Goal: Transaction & Acquisition: Purchase product/service

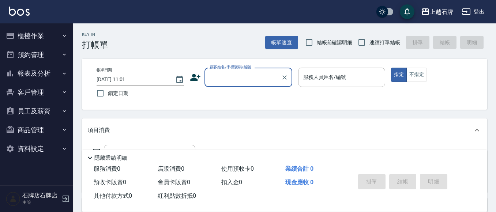
click at [38, 30] on button "櫃檯作業" at bounding box center [36, 35] width 67 height 19
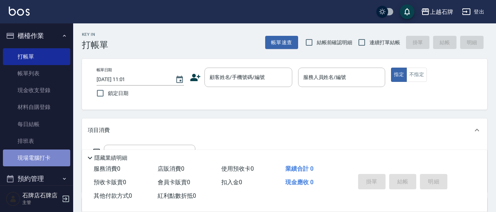
click at [52, 161] on link "現場電腦打卡" at bounding box center [36, 158] width 67 height 17
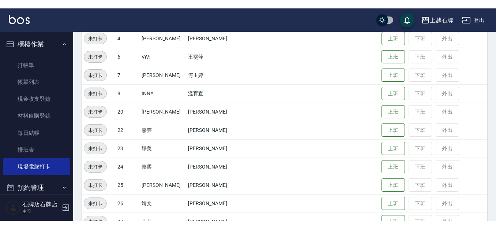
scroll to position [146, 0]
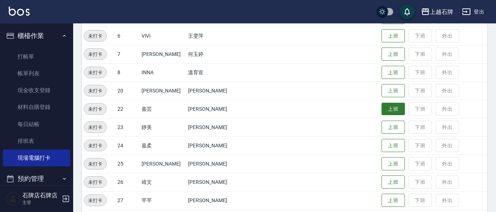
click at [388, 112] on button "上班" at bounding box center [393, 109] width 23 height 13
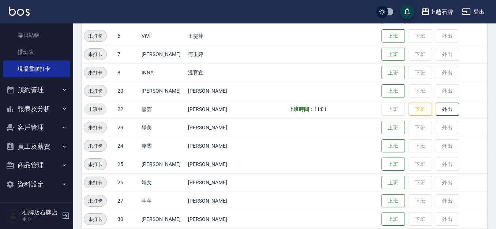
click at [31, 106] on button "報表及分析" at bounding box center [36, 108] width 67 height 19
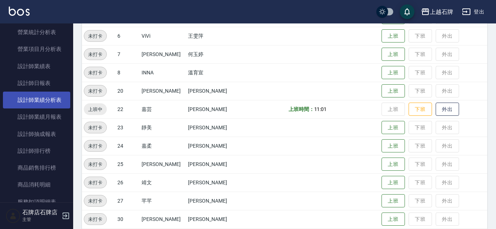
scroll to position [382, 0]
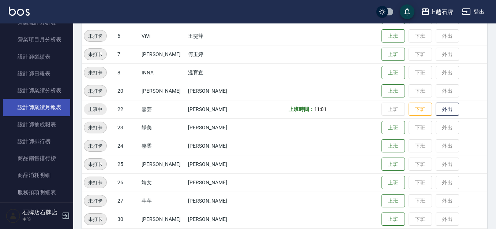
click at [50, 112] on link "設計師業績月報表" at bounding box center [36, 107] width 67 height 17
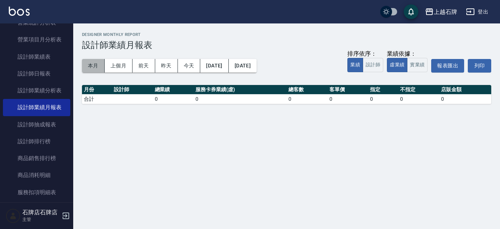
click at [93, 68] on button "本月" at bounding box center [93, 66] width 23 height 14
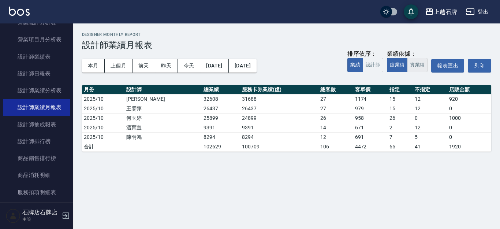
click at [410, 68] on button "實業績" at bounding box center [417, 65] width 20 height 14
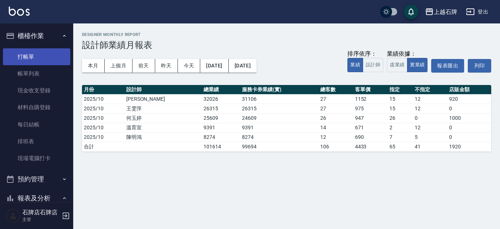
click at [36, 56] on link "打帳單" at bounding box center [36, 56] width 67 height 17
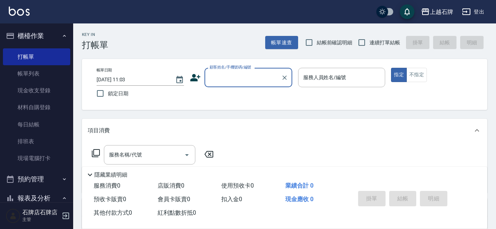
click at [215, 42] on div "Key In 打帳單 帳單速查 結帳前確認明細 連續打單結帳 掛單 結帳 明細" at bounding box center [280, 36] width 414 height 27
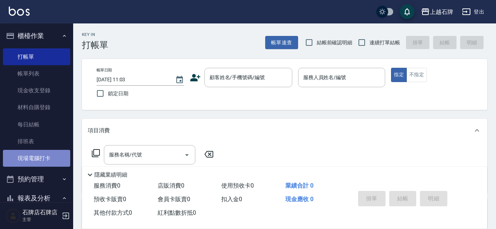
click at [39, 162] on link "現場電腦打卡" at bounding box center [36, 158] width 67 height 17
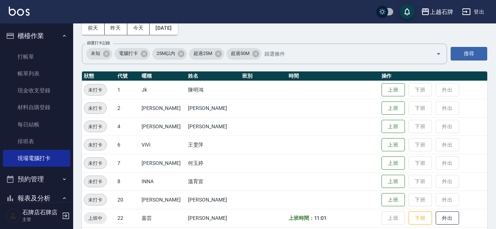
scroll to position [73, 0]
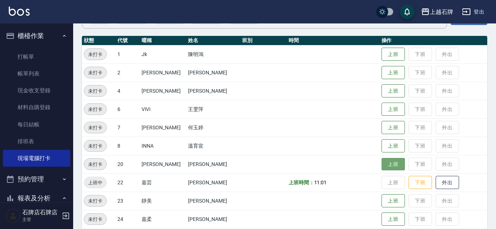
click at [382, 162] on button "上班" at bounding box center [393, 164] width 23 height 13
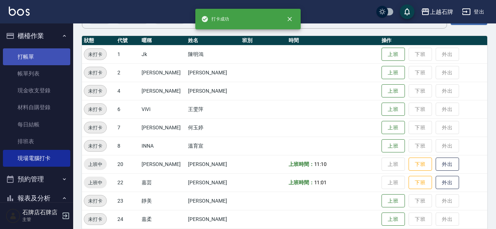
click at [47, 59] on link "打帳單" at bounding box center [36, 56] width 67 height 17
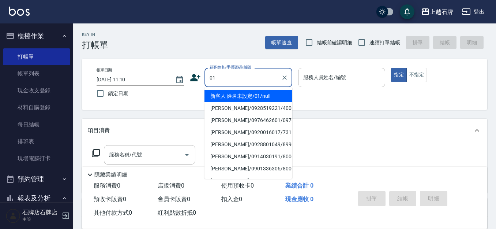
drag, startPoint x: 256, startPoint y: 99, endPoint x: 414, endPoint y: 98, distance: 157.3
click at [258, 99] on li "新客人 姓名未設定/01/null" at bounding box center [248, 96] width 88 height 12
type input "01"
type input "1"
type input "新客人 姓名未設定/01/null"
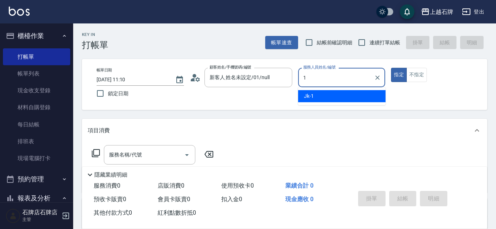
click at [330, 97] on div "Jk -1" at bounding box center [341, 96] width 87 height 12
type input "Jk-1"
click at [147, 144] on body "上越石牌 登出 櫃檯作業 打帳單 帳單列表 現金收支登錄 材料自購登錄 每日結帳 排班表 現場電腦打卡 預約管理 預約管理 單日預約紀錄 單週預約紀錄 報表及…" at bounding box center [248, 178] width 496 height 356
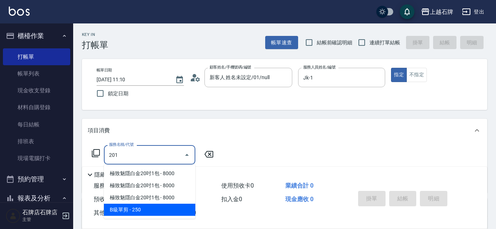
click at [153, 211] on span "B級單剪 - 250" at bounding box center [149, 209] width 91 height 12
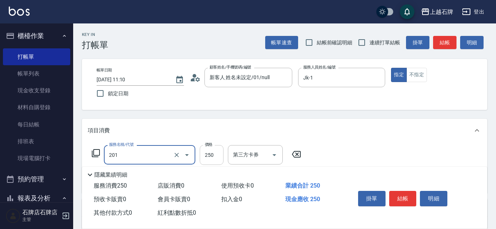
type input "B級單剪(201)"
click at [213, 151] on input "250" at bounding box center [212, 155] width 24 height 20
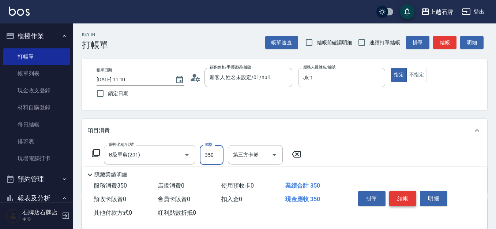
type input "350"
click at [403, 192] on button "結帳" at bounding box center [402, 198] width 27 height 15
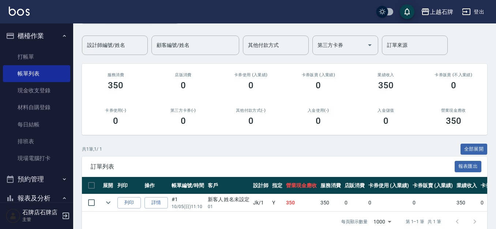
scroll to position [67, 0]
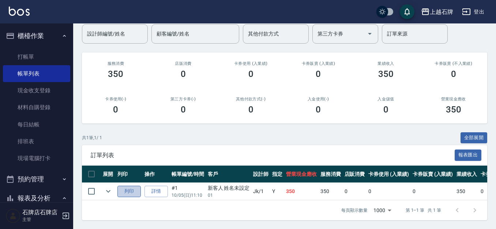
click at [127, 185] on button "列印" at bounding box center [128, 190] width 23 height 11
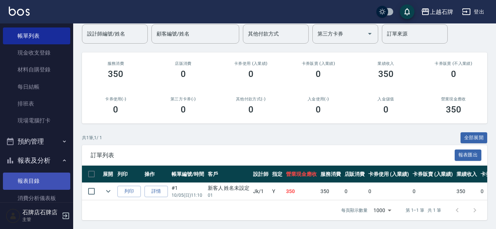
scroll to position [73, 0]
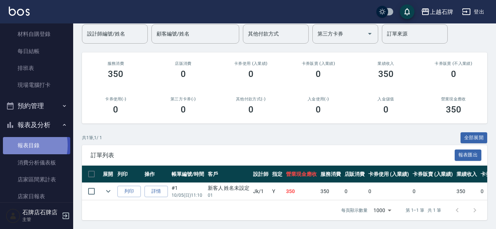
click at [19, 145] on link "報表目錄" at bounding box center [36, 145] width 67 height 17
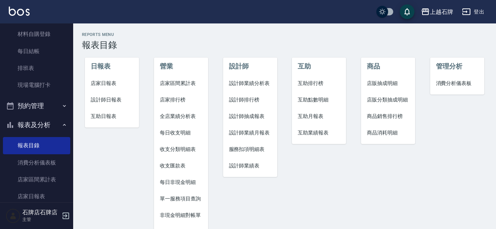
click at [109, 112] on li "互助日報表" at bounding box center [112, 116] width 54 height 16
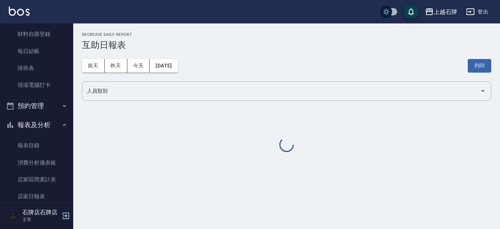
click at [105, 101] on div "上越石牌 [DATE] 互助日報表 列印時間： [DATE][PHONE_NUMBER]:35 Decrease Daily Report 互助日報表 [DA…" at bounding box center [286, 92] width 426 height 139
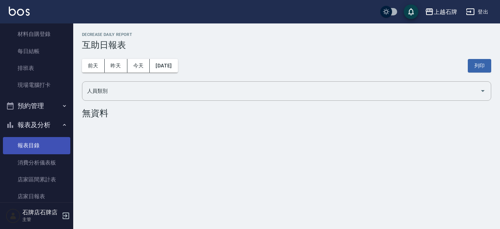
drag, startPoint x: 41, startPoint y: 151, endPoint x: 39, endPoint y: 147, distance: 4.1
click at [41, 150] on link "報表目錄" at bounding box center [36, 145] width 67 height 17
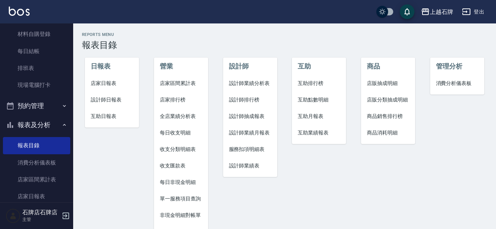
click at [113, 103] on span "設計師日報表" at bounding box center [112, 100] width 42 height 8
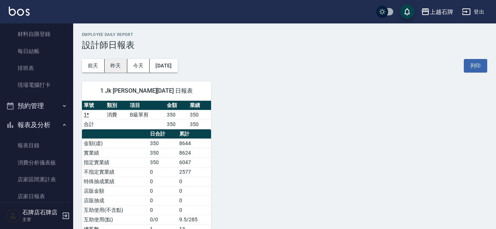
click at [118, 69] on button "昨天" at bounding box center [116, 66] width 23 height 14
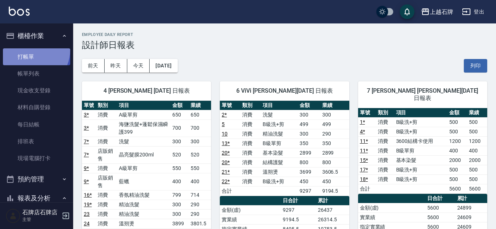
click at [29, 49] on link "打帳單" at bounding box center [36, 56] width 67 height 17
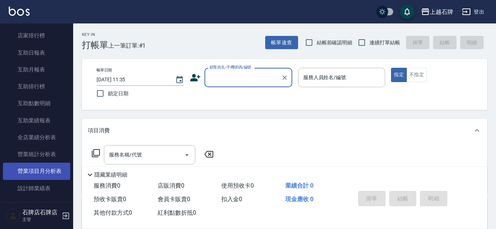
scroll to position [293, 0]
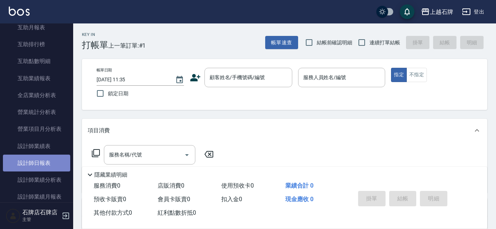
click at [36, 163] on link "設計師日報表" at bounding box center [36, 162] width 67 height 17
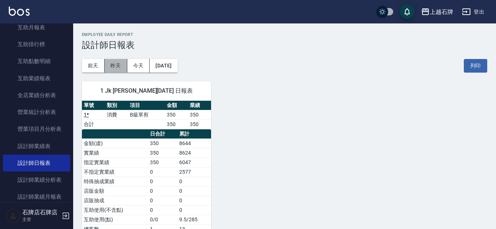
click at [116, 64] on button "昨天" at bounding box center [116, 66] width 23 height 14
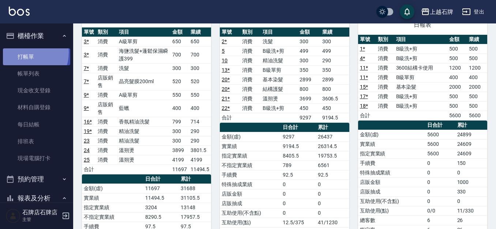
click at [25, 52] on link "打帳單" at bounding box center [36, 56] width 67 height 17
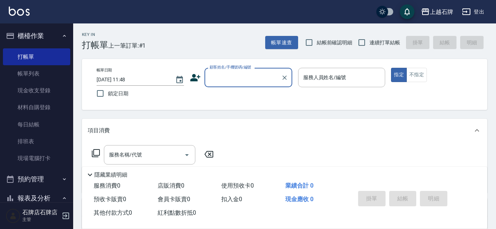
scroll to position [37, 0]
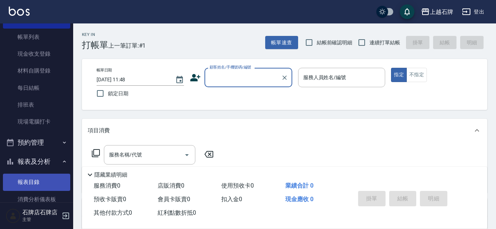
click at [38, 182] on link "報表目錄" at bounding box center [36, 181] width 67 height 17
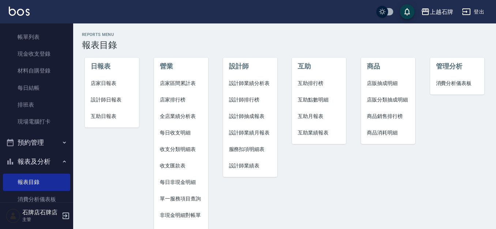
click at [113, 99] on span "設計師日報表" at bounding box center [112, 100] width 42 height 8
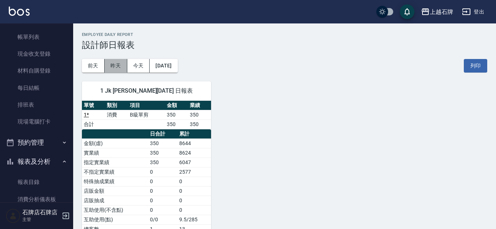
click at [124, 63] on button "昨天" at bounding box center [116, 66] width 23 height 14
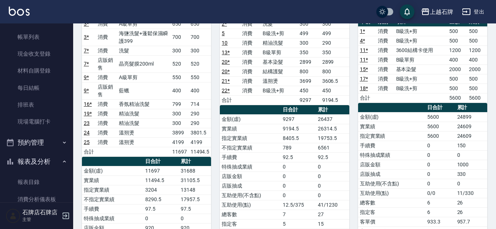
scroll to position [73, 0]
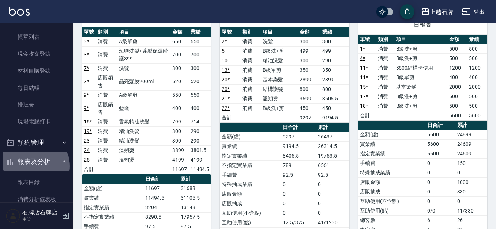
click at [34, 166] on button "報表及分析" at bounding box center [36, 161] width 67 height 19
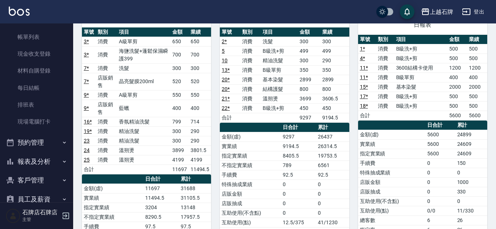
scroll to position [0, 0]
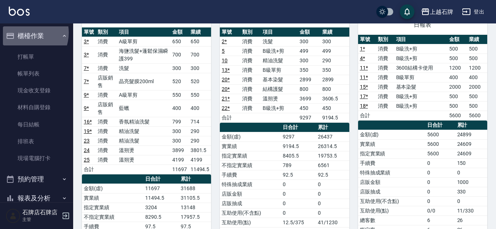
click at [23, 34] on button "櫃檯作業" at bounding box center [36, 35] width 67 height 19
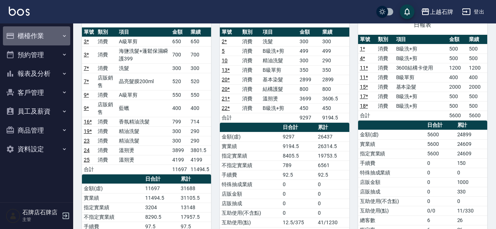
drag, startPoint x: 33, startPoint y: 34, endPoint x: 30, endPoint y: 41, distance: 7.1
click at [31, 37] on button "櫃檯作業" at bounding box center [36, 35] width 67 height 19
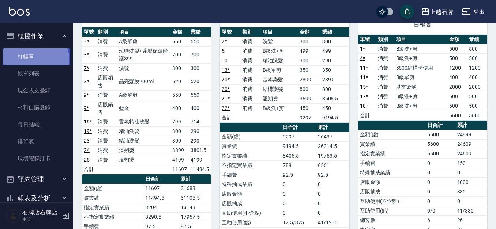
click at [30, 61] on link "打帳單" at bounding box center [36, 56] width 67 height 17
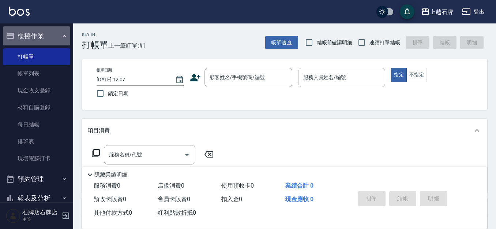
click at [61, 41] on button "櫃檯作業" at bounding box center [36, 35] width 67 height 19
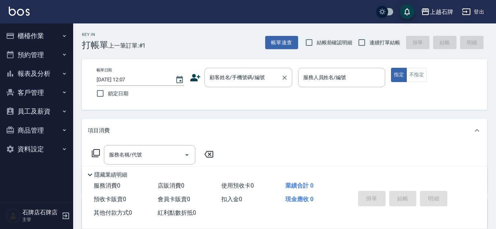
click at [226, 75] on div "顧客姓名/手機號碼/編號 顧客姓名/手機號碼/編號" at bounding box center [248, 77] width 88 height 19
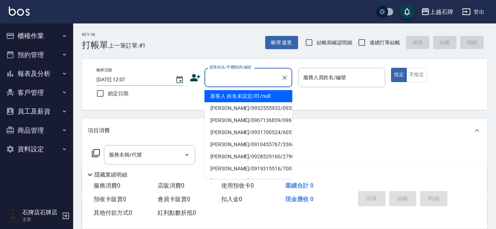
drag, startPoint x: 256, startPoint y: 96, endPoint x: 346, endPoint y: 96, distance: 90.0
click at [257, 96] on li "新客人 姓名未設定/01/null" at bounding box center [248, 96] width 88 height 12
type input "1"
type input "新客人 姓名未設定/01/null"
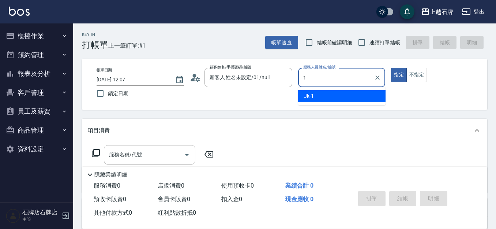
click at [346, 96] on div "Jk -1" at bounding box center [341, 96] width 87 height 12
type input "Jk-1"
click at [173, 157] on input "服務名稱/代號" at bounding box center [144, 154] width 74 height 13
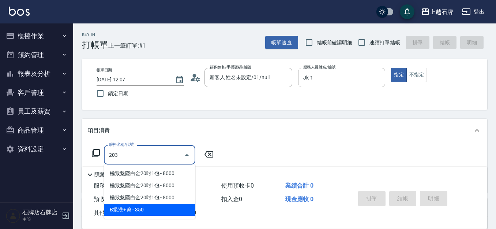
drag, startPoint x: 168, startPoint y: 217, endPoint x: 177, endPoint y: 206, distance: 14.3
click at [169, 212] on ul "極致魅隱白金20吋1包 - 8000 極致魅隱白金20吋1包 - 8000 極致魅隱白金20吋1包 - 8000 B級洗+剪 - 350" at bounding box center [149, 191] width 91 height 54
click at [176, 207] on span "B級洗+剪 - 350" at bounding box center [149, 209] width 91 height 12
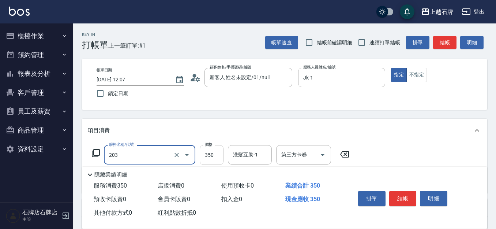
type input "B級洗+剪(203)"
click at [203, 158] on input "350" at bounding box center [212, 155] width 24 height 20
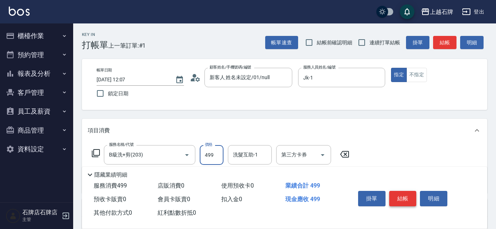
type input "499"
click at [414, 191] on button "結帳" at bounding box center [402, 198] width 27 height 15
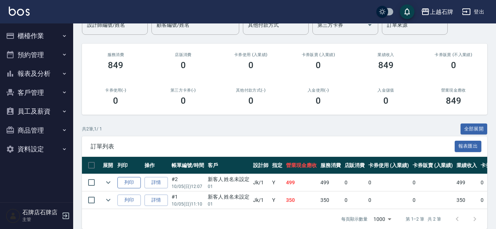
scroll to position [73, 0]
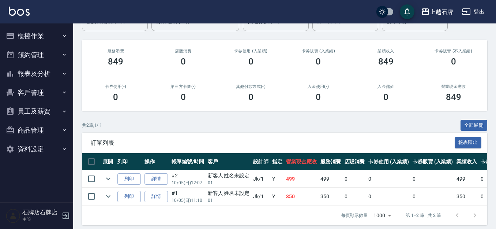
click at [117, 177] on td "列印" at bounding box center [129, 178] width 27 height 17
click at [121, 177] on button "列印" at bounding box center [128, 178] width 23 height 11
click at [59, 36] on button "櫃檯作業" at bounding box center [36, 35] width 67 height 19
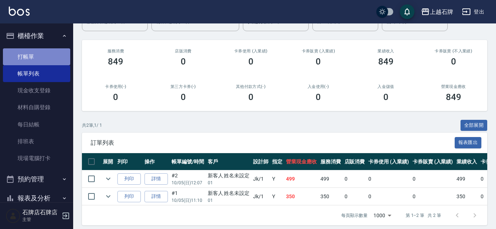
click at [54, 49] on link "打帳單" at bounding box center [36, 56] width 67 height 17
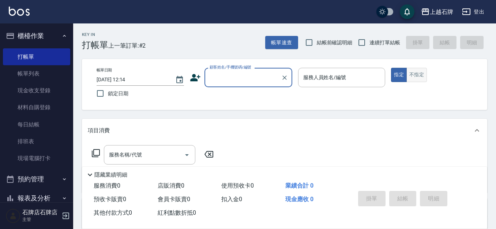
click at [416, 74] on button "不指定" at bounding box center [416, 75] width 20 height 14
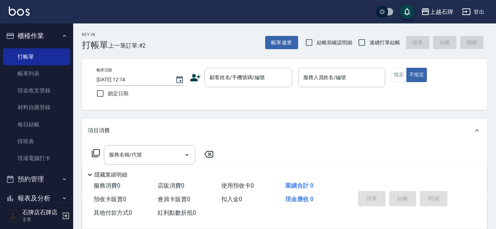
click at [219, 41] on div "Key In 打帳單 上一筆訂單:#2 帳單速查 結帳前確認明細 連續打單結帳 掛單 結帳 明細" at bounding box center [280, 36] width 414 height 27
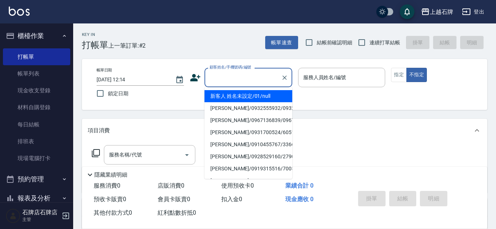
click at [208, 80] on input "顧客姓名/手機號碼/編號" at bounding box center [243, 77] width 70 height 13
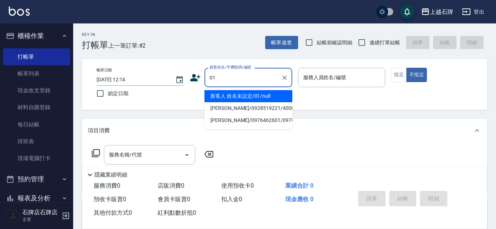
drag, startPoint x: 215, startPoint y: 94, endPoint x: 293, endPoint y: 106, distance: 78.1
click at [216, 93] on li "新客人 姓名未設定/01/null" at bounding box center [248, 96] width 88 height 12
type input "新客人 姓名未設定/01/null"
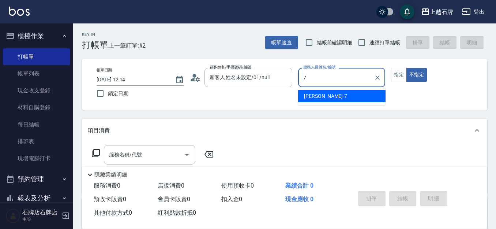
click at [343, 95] on div "[PERSON_NAME] -7" at bounding box center [341, 96] width 87 height 12
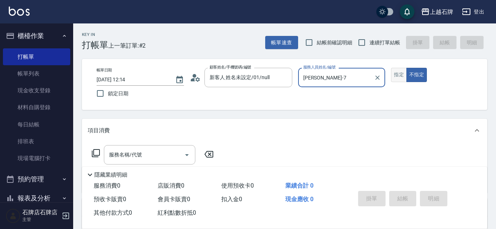
type input "[PERSON_NAME]-7"
click at [395, 72] on button "指定" at bounding box center [399, 75] width 16 height 14
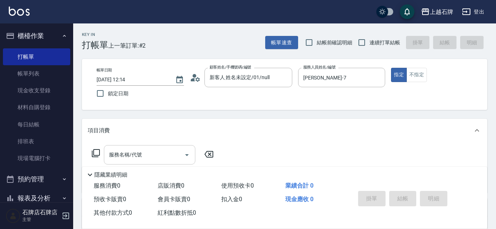
click at [129, 154] on div "服務名稱/代號 服務名稱/代號" at bounding box center [149, 154] width 91 height 19
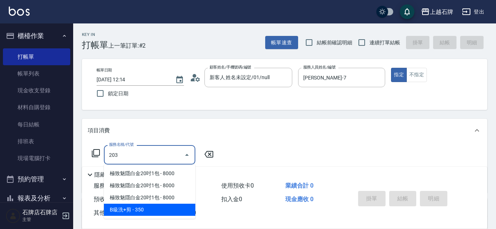
click at [173, 208] on span "B級洗+剪 - 350" at bounding box center [149, 209] width 91 height 12
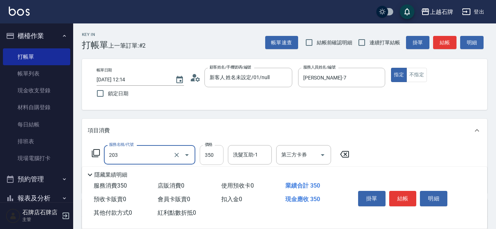
type input "B級洗+剪(203)"
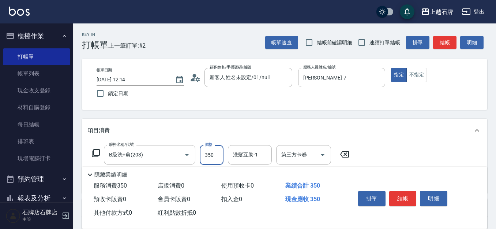
click at [203, 156] on input "350" at bounding box center [212, 155] width 24 height 20
type input "500"
click at [406, 197] on button "結帳" at bounding box center [402, 198] width 27 height 15
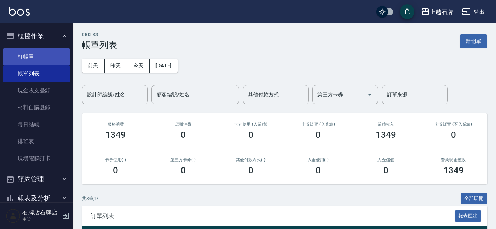
click at [25, 53] on link "打帳單" at bounding box center [36, 56] width 67 height 17
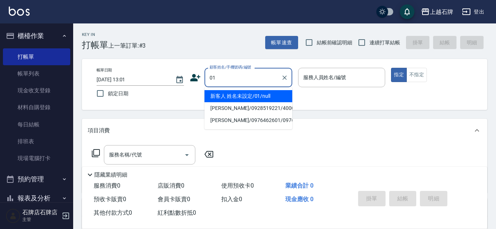
click at [256, 95] on li "新客人 姓名未設定/01/null" at bounding box center [248, 96] width 88 height 12
type input "新客人 姓名未設定/01/null"
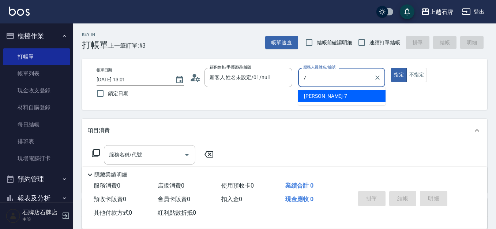
click at [333, 95] on div "[PERSON_NAME] -7" at bounding box center [341, 96] width 87 height 12
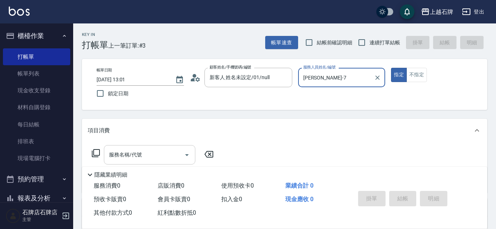
type input "[PERSON_NAME]-7"
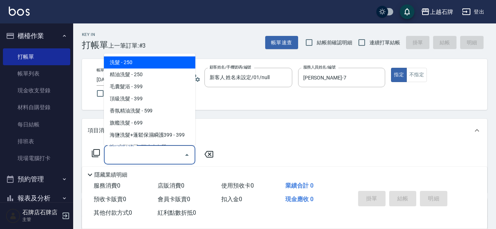
click at [160, 152] on input "服務名稱/代號" at bounding box center [144, 154] width 74 height 13
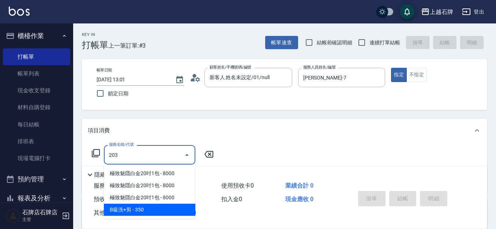
click at [167, 208] on span "B級洗+剪 - 350" at bounding box center [149, 209] width 91 height 12
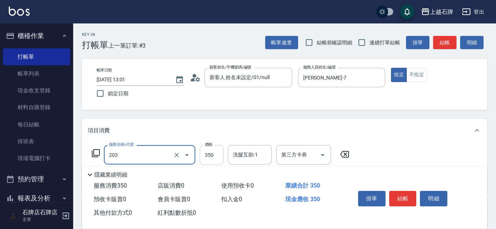
type input "B級洗+剪(203)"
click at [207, 150] on input "350" at bounding box center [212, 155] width 24 height 20
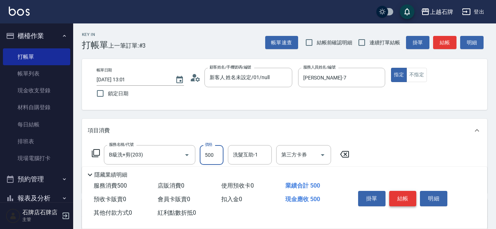
type input "500"
drag, startPoint x: 401, startPoint y: 194, endPoint x: 340, endPoint y: 142, distance: 79.9
click at [402, 192] on button "結帳" at bounding box center [402, 198] width 27 height 15
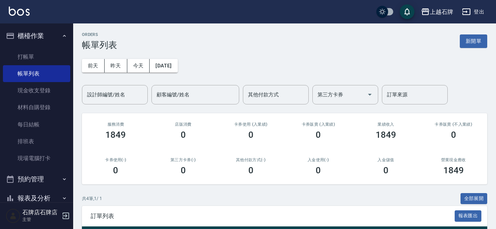
drag, startPoint x: 186, startPoint y: 138, endPoint x: 204, endPoint y: 131, distance: 19.2
click at [188, 137] on div "0" at bounding box center [183, 134] width 50 height 10
click at [41, 68] on link "帳單列表" at bounding box center [36, 73] width 67 height 17
click at [40, 63] on link "打帳單" at bounding box center [36, 56] width 67 height 17
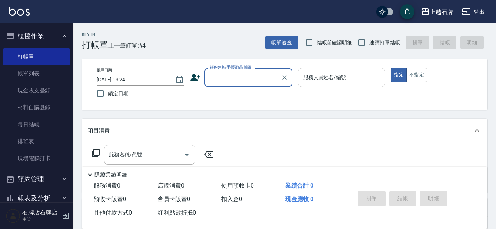
click at [250, 83] on input "顧客姓名/手機號碼/編號" at bounding box center [243, 77] width 70 height 13
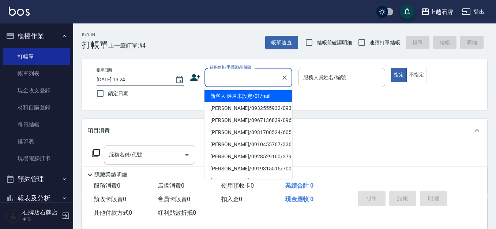
drag, startPoint x: 281, startPoint y: 99, endPoint x: 358, endPoint y: 106, distance: 77.6
click at [281, 98] on li "新客人 姓名未設定/01/null" at bounding box center [248, 96] width 88 height 12
type input "1"
type input "新客人 姓名未設定/01/null"
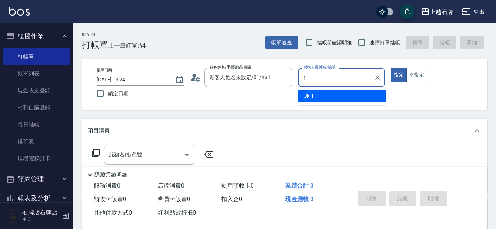
drag, startPoint x: 350, startPoint y: 98, endPoint x: 443, endPoint y: 97, distance: 92.5
click at [364, 99] on div "Jk -1" at bounding box center [341, 96] width 87 height 12
type input "Jk-1"
click at [422, 74] on button "不指定" at bounding box center [416, 75] width 20 height 14
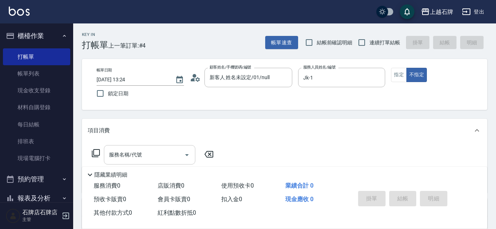
click at [175, 151] on input "服務名稱/代號" at bounding box center [144, 154] width 74 height 13
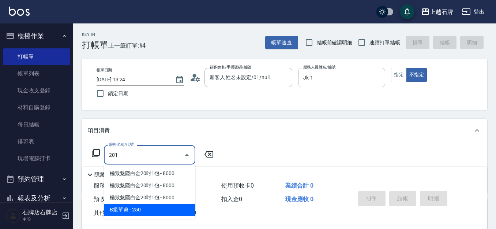
click at [178, 210] on span "B級單剪 - 250" at bounding box center [149, 209] width 91 height 12
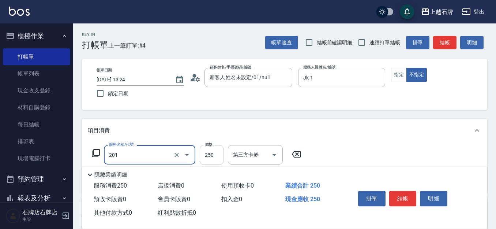
type input "B級單剪(201)"
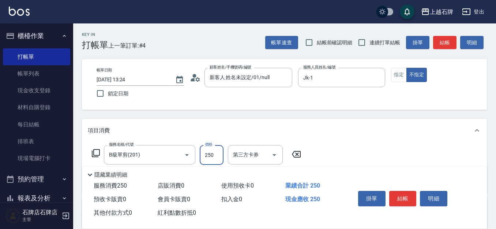
click at [221, 155] on input "250" at bounding box center [212, 155] width 24 height 20
type input "399"
click at [398, 191] on button "結帳" at bounding box center [402, 198] width 27 height 15
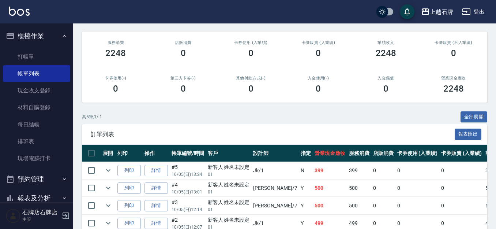
scroll to position [137, 0]
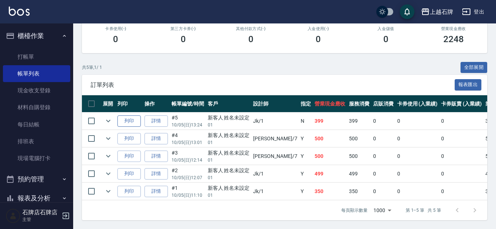
click at [135, 115] on button "列印" at bounding box center [128, 120] width 23 height 11
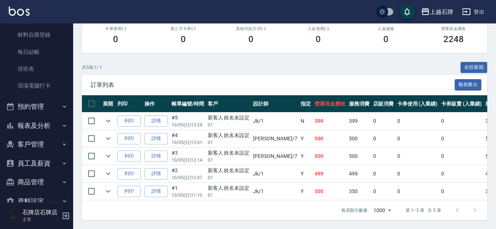
scroll to position [89, 0]
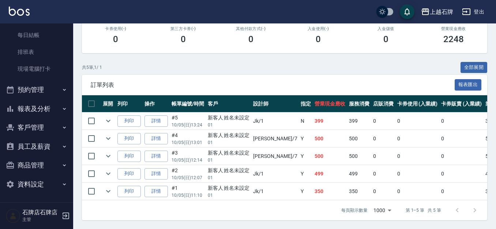
click at [33, 99] on button "報表及分析" at bounding box center [36, 108] width 67 height 19
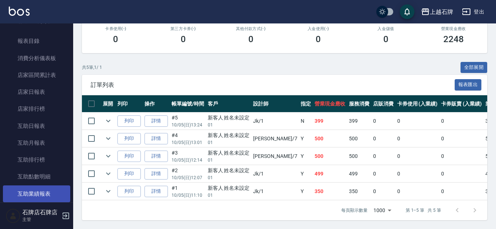
scroll to position [272, 0]
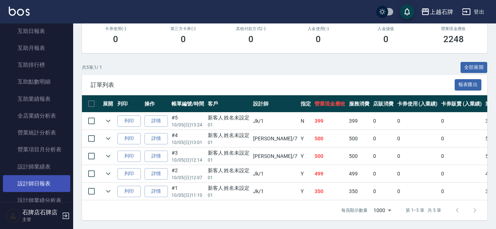
click at [48, 177] on link "設計師日報表" at bounding box center [36, 183] width 67 height 17
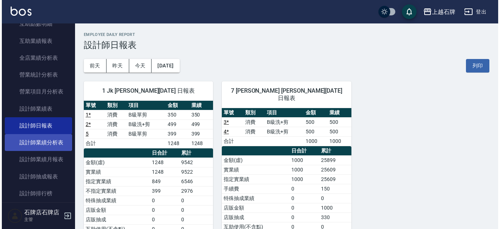
scroll to position [382, 0]
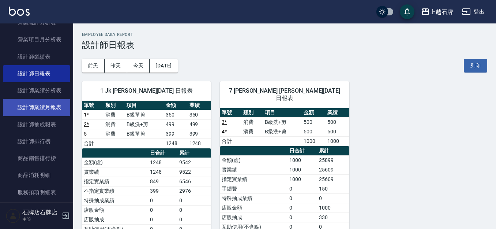
click at [46, 106] on link "設計師業績月報表" at bounding box center [36, 107] width 67 height 17
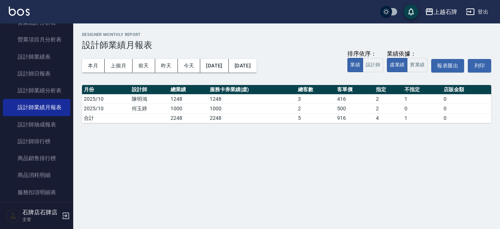
click at [87, 56] on div "本月 上個月 [DATE] [DATE] [DATE] [DATE] [DATE] 排序依序： 業績 設計師 業績依據： 虛業績 實業績 報表匯出 列印" at bounding box center [286, 65] width 409 height 31
click at [85, 68] on button "本月" at bounding box center [93, 66] width 23 height 14
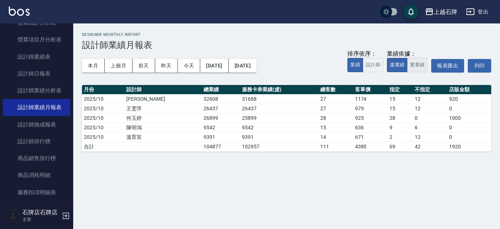
click at [416, 65] on button "實業績" at bounding box center [417, 65] width 20 height 14
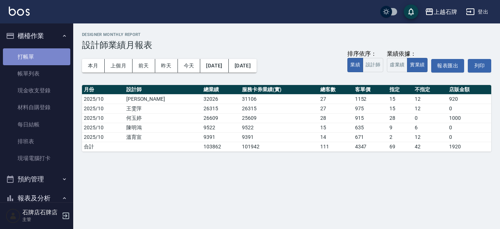
click at [58, 61] on link "打帳單" at bounding box center [36, 56] width 67 height 17
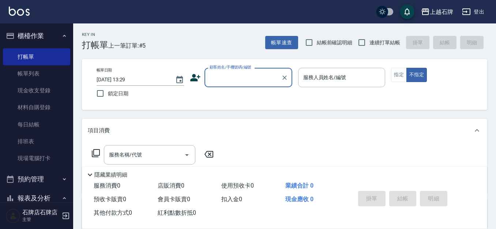
click at [242, 45] on div "Key In 打帳單 上一筆訂單:#5 帳單速查 結帳前確認明細 連續打單結帳 掛單 結帳 明細" at bounding box center [280, 36] width 414 height 27
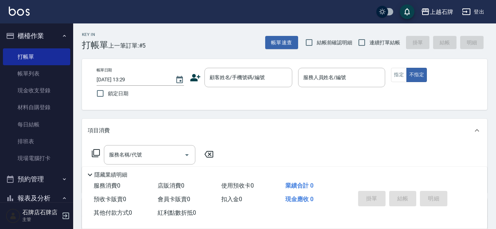
click at [45, 30] on button "櫃檯作業" at bounding box center [36, 35] width 67 height 19
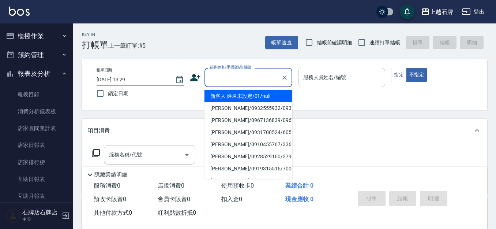
click at [263, 76] on input "顧客姓名/手機號碼/編號" at bounding box center [243, 77] width 70 height 13
click at [242, 98] on li "[PERSON_NAME]/0987861191/2013" at bounding box center [248, 96] width 88 height 12
type input "[PERSON_NAME]/0987861191/2013"
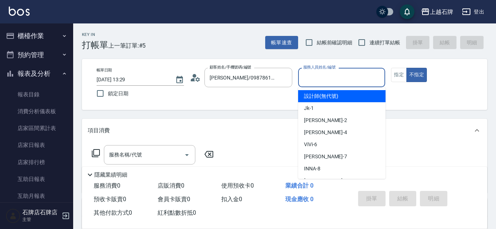
click at [316, 82] on input "服務人員姓名/編號" at bounding box center [341, 77] width 81 height 13
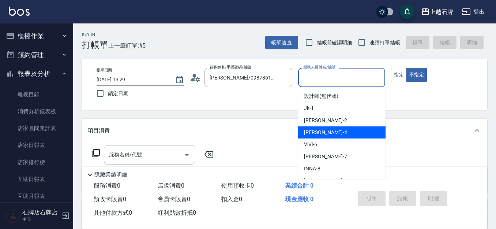
click at [322, 132] on div "[PERSON_NAME] -4" at bounding box center [341, 132] width 87 height 12
type input "[PERSON_NAME]-4"
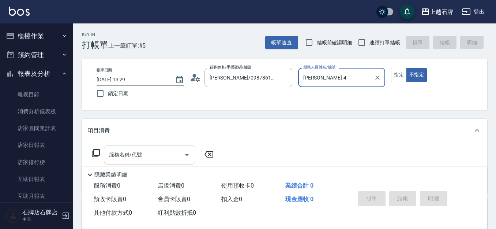
click at [158, 156] on input "服務名稱/代號" at bounding box center [144, 154] width 74 height 13
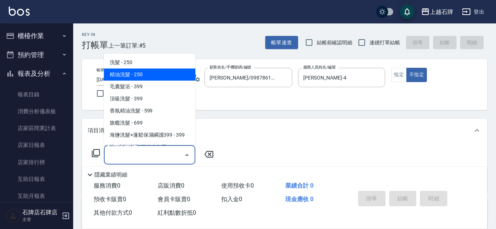
click at [169, 76] on span "精油洗髮 - 250" at bounding box center [149, 74] width 91 height 12
type input "精油洗髮(102)"
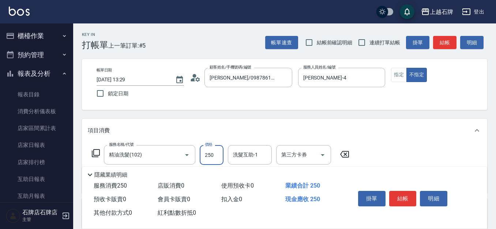
click at [219, 157] on input "250" at bounding box center [212, 155] width 24 height 20
type input "300"
click at [395, 78] on button "指定" at bounding box center [399, 75] width 16 height 14
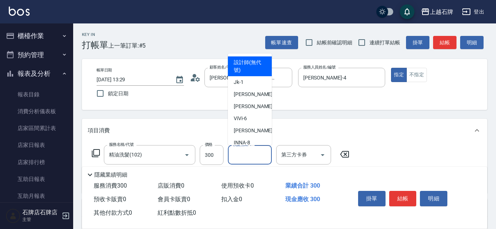
click at [247, 157] on input "洗髮互助-1" at bounding box center [249, 154] width 37 height 13
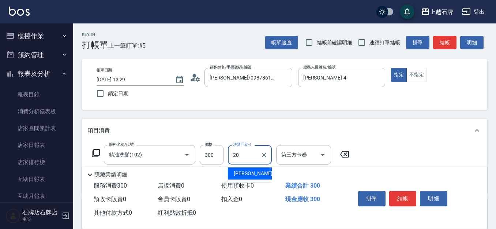
click at [261, 174] on div "[PERSON_NAME] -20" at bounding box center [250, 173] width 44 height 12
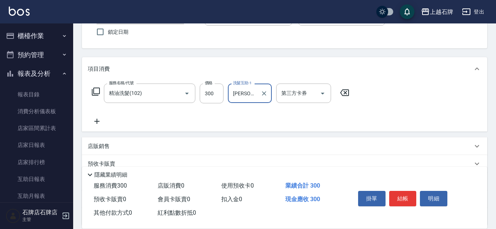
scroll to position [73, 0]
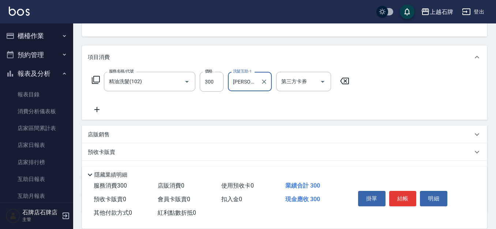
type input "[PERSON_NAME]-20"
click at [94, 109] on icon at bounding box center [97, 109] width 18 height 9
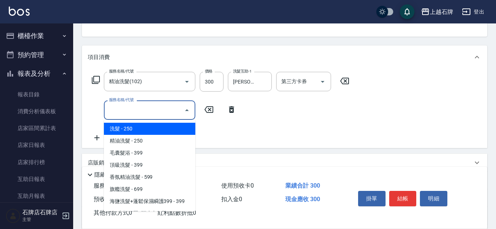
click at [138, 111] on input "服務名稱/代號" at bounding box center [144, 110] width 74 height 13
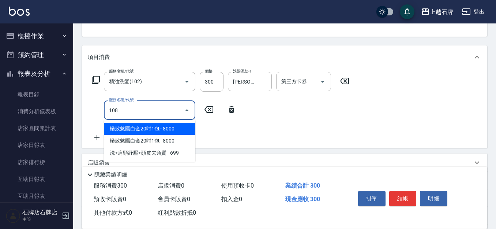
click at [127, 110] on input "108" at bounding box center [144, 110] width 74 height 13
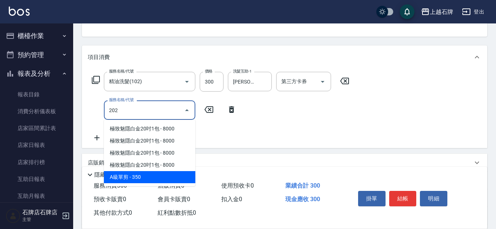
drag, startPoint x: 181, startPoint y: 178, endPoint x: 167, endPoint y: 188, distance: 17.6
click at [182, 178] on span "A級單剪 - 350" at bounding box center [149, 177] width 91 height 12
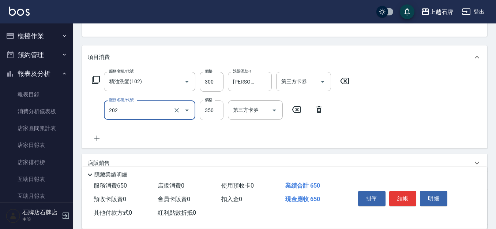
type input "A級單剪(202)"
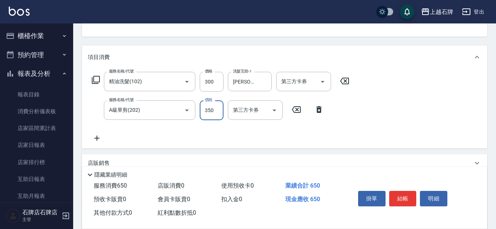
click at [211, 110] on input "350" at bounding box center [212, 110] width 24 height 20
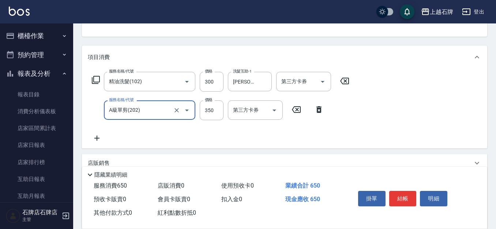
click at [166, 114] on input "A級單剪(202)" at bounding box center [139, 110] width 64 height 13
click at [172, 112] on button "Clear" at bounding box center [177, 110] width 10 height 10
click at [141, 112] on input "08" at bounding box center [144, 110] width 74 height 13
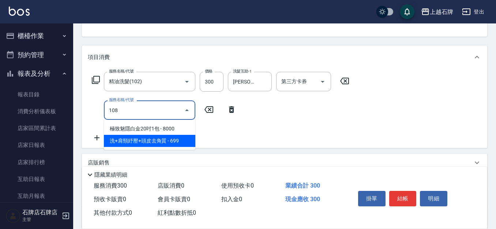
click at [188, 140] on span "洗+肩頸紓壓+頭皮去角質 - 699" at bounding box center [149, 141] width 91 height 12
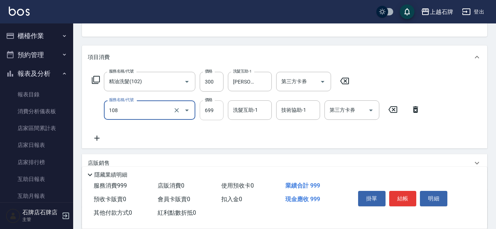
type input "洗+肩頸紓壓+頭皮去角質(108)"
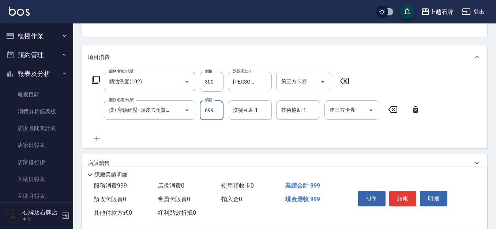
click at [211, 104] on input "699" at bounding box center [212, 110] width 24 height 20
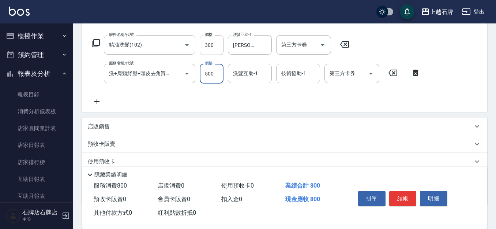
type input "500"
click at [94, 103] on icon at bounding box center [97, 101] width 18 height 9
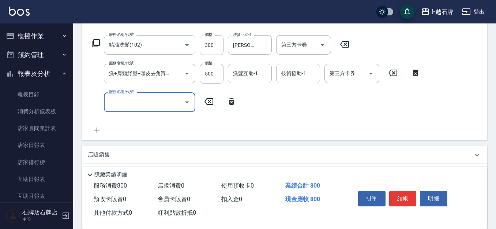
scroll to position [0, 0]
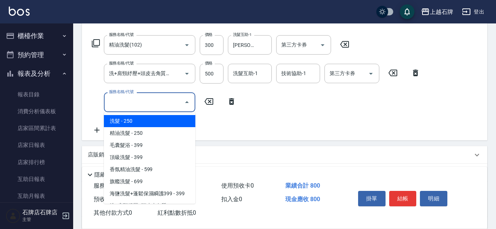
click at [120, 103] on input "服務名稱/代號" at bounding box center [144, 101] width 74 height 13
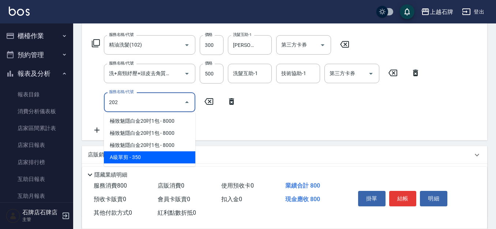
click at [149, 155] on span "A級單剪 - 350" at bounding box center [149, 157] width 91 height 12
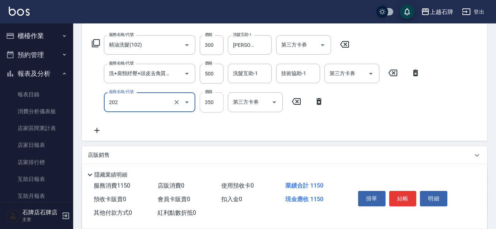
type input "A級單剪(202)"
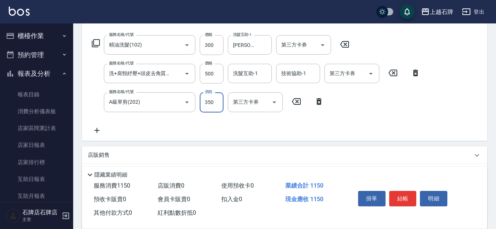
click at [212, 106] on input "350" at bounding box center [212, 102] width 24 height 20
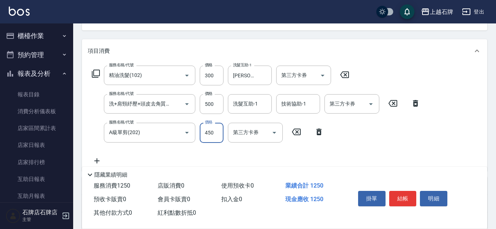
scroll to position [37, 0]
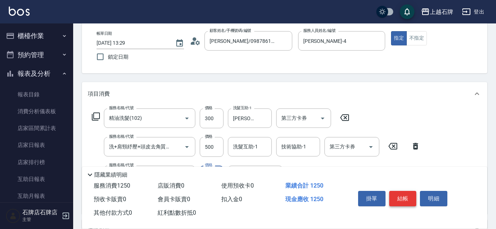
type input "450"
click at [408, 196] on button "結帳" at bounding box center [402, 198] width 27 height 15
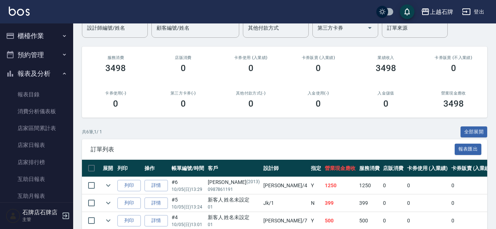
scroll to position [73, 0]
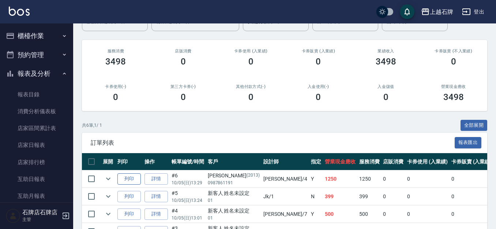
click at [131, 178] on button "列印" at bounding box center [128, 178] width 23 height 11
click at [44, 37] on button "櫃檯作業" at bounding box center [36, 35] width 67 height 19
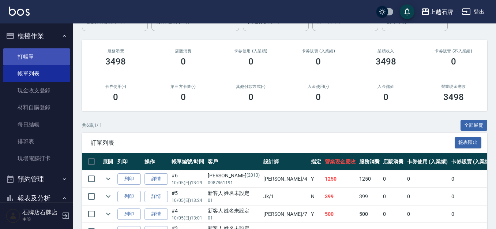
drag, startPoint x: 37, startPoint y: 55, endPoint x: 39, endPoint y: 52, distance: 3.9
click at [37, 54] on link "打帳單" at bounding box center [36, 56] width 67 height 17
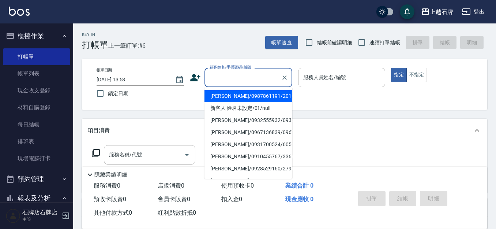
click at [253, 80] on input "顧客姓名/手機號碼/編號" at bounding box center [243, 77] width 70 height 13
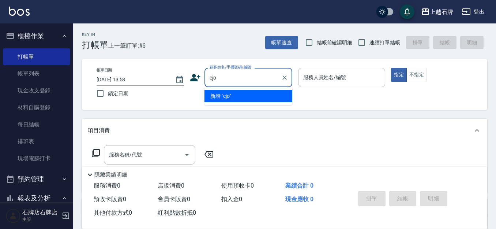
type input "cjo4"
click at [284, 77] on icon "Clear" at bounding box center [284, 77] width 4 height 4
click at [240, 80] on input "顧客姓名/手機號碼/編號" at bounding box center [243, 77] width 70 height 13
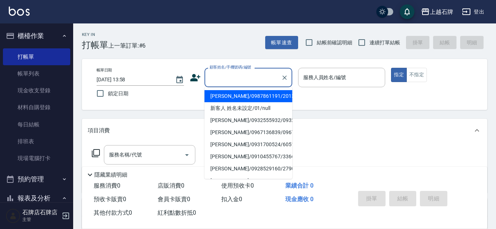
click at [240, 80] on input "顧客姓名/手機號碼/編號" at bounding box center [243, 77] width 70 height 13
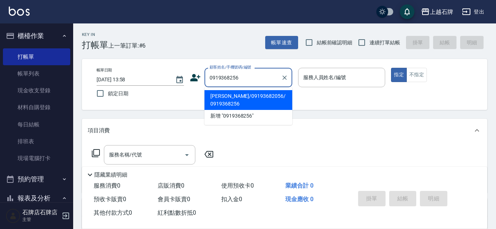
click at [263, 95] on li "[PERSON_NAME]/09193682056/ 0919368256" at bounding box center [248, 100] width 88 height 20
type input "[PERSON_NAME]/09193682056/ 0919368256"
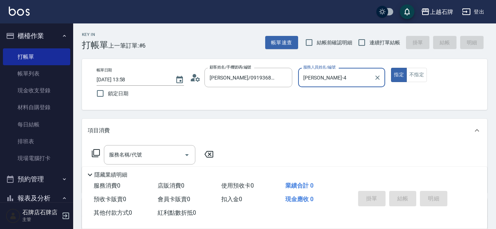
type input "[PERSON_NAME]-4"
drag, startPoint x: 312, startPoint y: 84, endPoint x: 293, endPoint y: 68, distance: 24.6
click at [311, 82] on input "[PERSON_NAME]-4" at bounding box center [336, 77] width 70 height 13
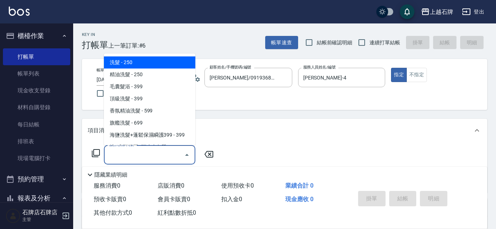
drag, startPoint x: 158, startPoint y: 157, endPoint x: 164, endPoint y: 163, distance: 8.5
click at [166, 167] on div "Key In 打帳單 上一筆訂單:#6 帳單速查 結帳前確認明細 連續打單結帳 掛單 結帳 明細 帳單日期 [DATE] 13:58 鎖定日期 顧客姓名/手機…" at bounding box center [284, 189] width 423 height 333
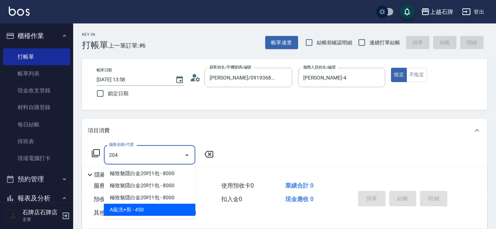
drag, startPoint x: 187, startPoint y: 208, endPoint x: 191, endPoint y: 208, distance: 4.4
click at [191, 208] on span "A級洗+剪 - 450" at bounding box center [149, 209] width 91 height 12
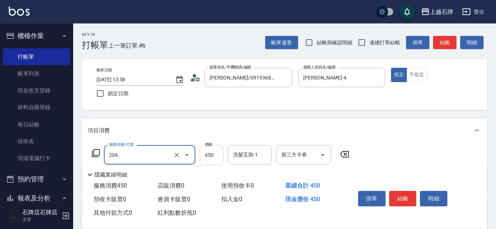
type input "A級洗+剪(204)"
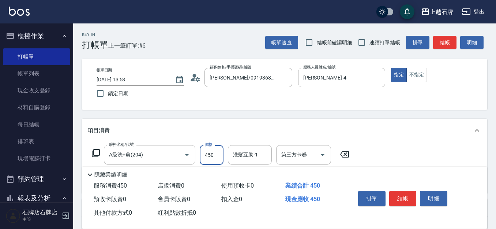
drag, startPoint x: 191, startPoint y: 208, endPoint x: 212, endPoint y: 160, distance: 52.7
click at [212, 160] on input "450" at bounding box center [212, 155] width 24 height 20
click at [209, 154] on input "450750" at bounding box center [212, 155] width 24 height 20
click at [210, 154] on input "450750" at bounding box center [212, 155] width 24 height 20
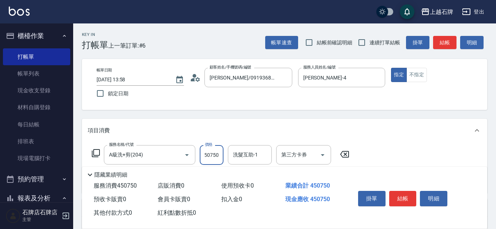
scroll to position [0, 0]
click at [211, 154] on input "450750" at bounding box center [212, 155] width 24 height 20
type input "750"
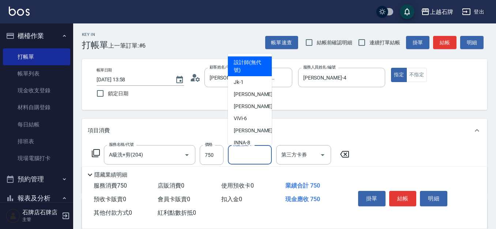
click at [244, 155] on input "洗髮互助-1" at bounding box center [249, 154] width 37 height 13
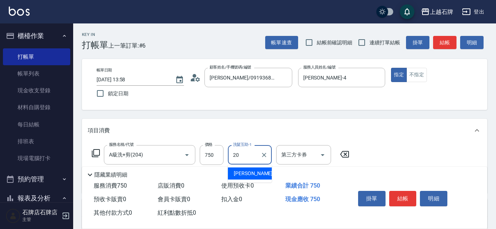
click at [259, 174] on div "[PERSON_NAME] -20" at bounding box center [250, 173] width 44 height 12
type input "[PERSON_NAME]-20"
drag, startPoint x: 395, startPoint y: 192, endPoint x: 409, endPoint y: 160, distance: 34.4
click at [395, 191] on button "結帳" at bounding box center [402, 198] width 27 height 15
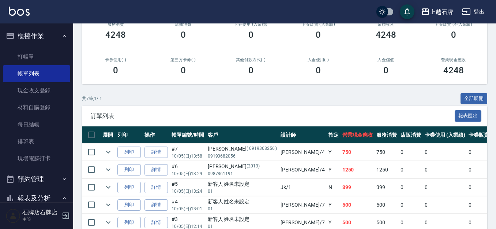
scroll to position [110, 0]
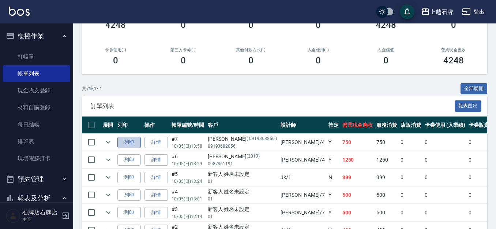
click at [127, 144] on button "列印" at bounding box center [128, 141] width 23 height 11
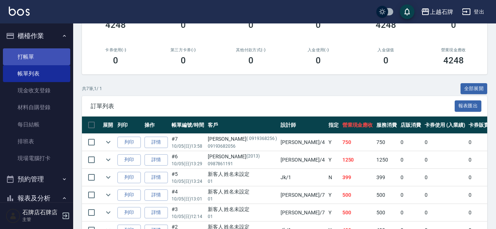
click at [29, 59] on link "打帳單" at bounding box center [36, 56] width 67 height 17
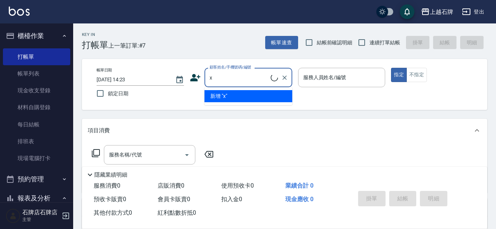
type input "x"
click at [229, 85] on div "顧客姓名/手機號碼/編號" at bounding box center [248, 77] width 88 height 19
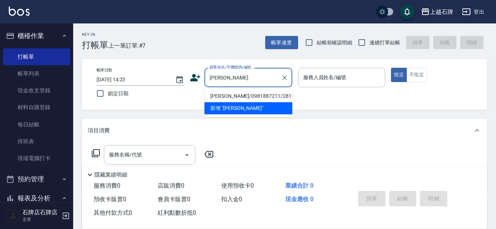
type input "梁"
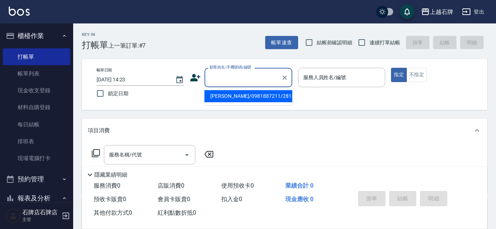
click at [253, 136] on div "項目消費" at bounding box center [284, 130] width 405 height 23
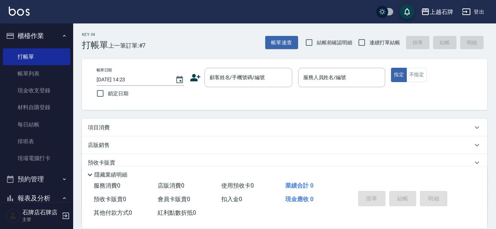
click at [234, 89] on div "帳單日期 [DATE] 14:23 鎖定日期 顧客姓名/手機號碼/編號 顧客姓名/手機號碼/編號 服務人員姓名/編號 服務人員姓名/編號 指定 不指定" at bounding box center [285, 84] width 388 height 33
click at [235, 89] on div "帳單日期 [DATE] 14:23 鎖定日期 顧客姓名/手機號碼/編號 顧客姓名/手機號碼/編號 服務人員姓名/編號 服務人員姓名/編號 指定 不指定" at bounding box center [285, 84] width 388 height 33
click at [237, 86] on div "顧客姓名/手機號碼/編號" at bounding box center [248, 77] width 88 height 19
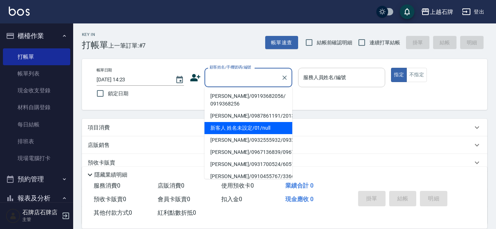
click at [271, 124] on li "新客人 姓名未設定/01/null" at bounding box center [248, 128] width 88 height 12
type input "新客人 姓名未設定/01/null"
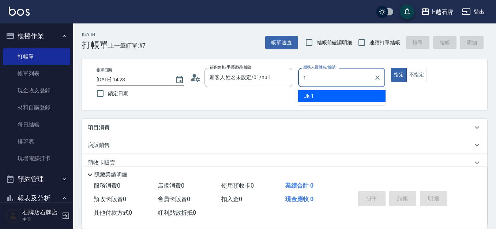
click at [373, 93] on div "Jk -1" at bounding box center [341, 96] width 87 height 12
type input "Jk-1"
drag, startPoint x: 217, startPoint y: 128, endPoint x: 201, endPoint y: 131, distance: 16.7
click at [217, 128] on div "項目消費" at bounding box center [280, 128] width 385 height 8
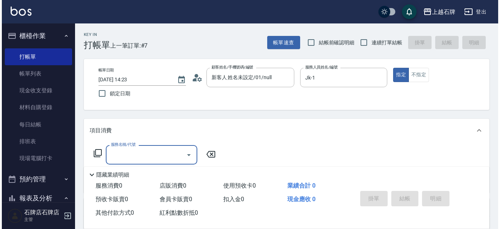
scroll to position [0, 0]
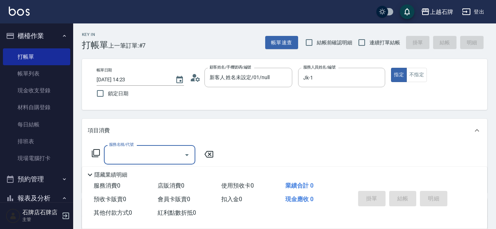
click at [164, 153] on input "服務名稱/代號" at bounding box center [144, 154] width 74 height 13
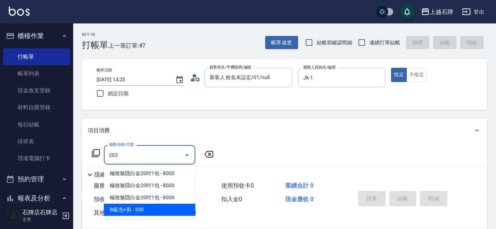
click at [156, 204] on span "B級洗+剪 - 350" at bounding box center [149, 209] width 91 height 12
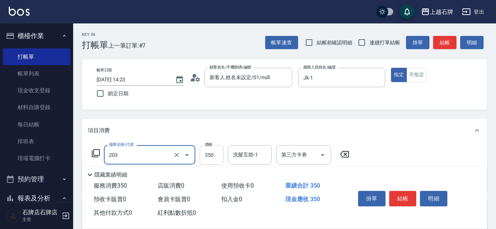
type input "B級洗+剪(203)"
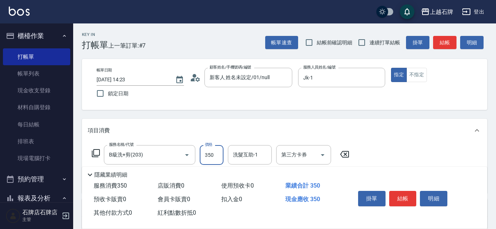
click at [208, 159] on input "350" at bounding box center [212, 155] width 24 height 20
type input "499"
click at [410, 191] on button "結帳" at bounding box center [402, 198] width 27 height 15
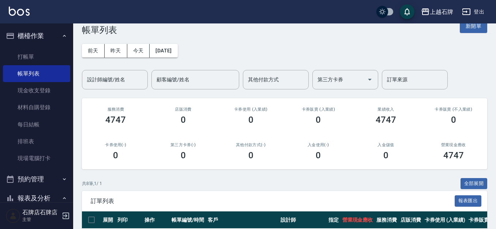
scroll to position [110, 0]
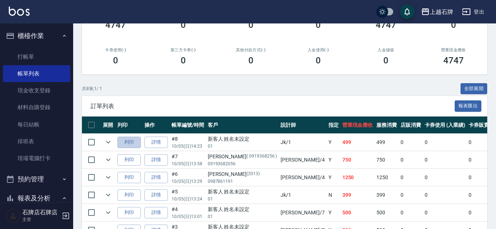
drag, startPoint x: 128, startPoint y: 140, endPoint x: 218, endPoint y: 137, distance: 90.0
click at [128, 140] on button "列印" at bounding box center [128, 141] width 23 height 11
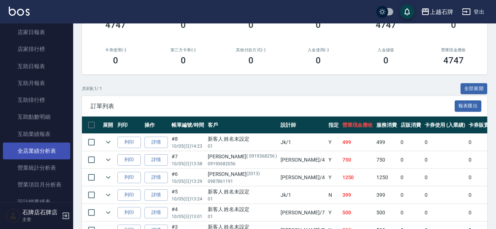
scroll to position [293, 0]
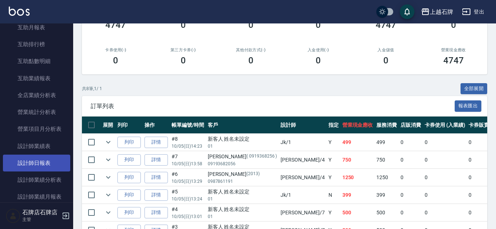
click at [55, 161] on link "設計師日報表" at bounding box center [36, 162] width 67 height 17
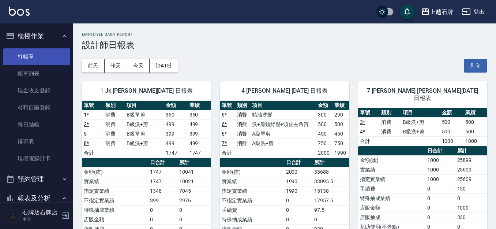
click at [59, 56] on link "打帳單" at bounding box center [36, 56] width 67 height 17
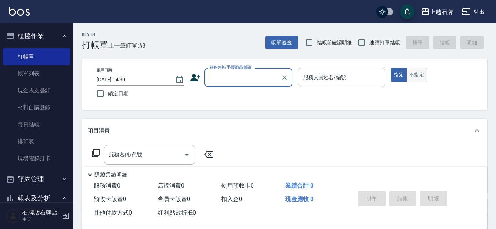
click at [408, 69] on button "不指定" at bounding box center [416, 75] width 20 height 14
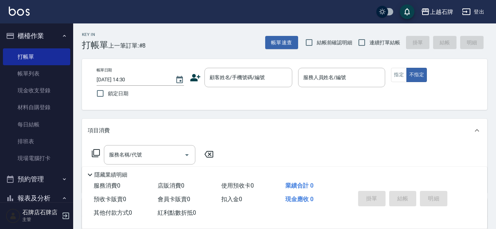
click at [244, 44] on div "Key In 打帳單 上一筆訂單:#8 帳單速查 結帳前確認明細 連續打單結帳 掛單 結帳 明細" at bounding box center [280, 36] width 414 height 27
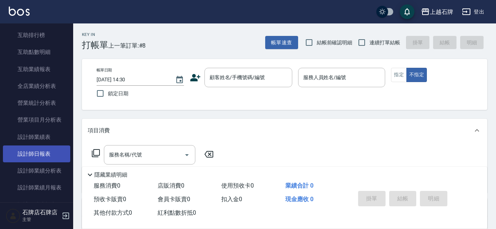
scroll to position [366, 0]
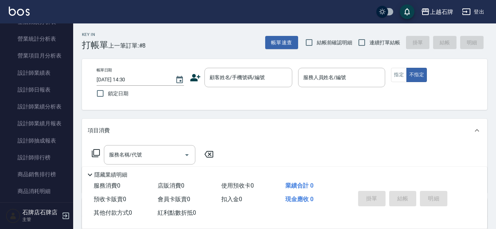
click at [51, 88] on link "設計師日報表" at bounding box center [36, 89] width 67 height 17
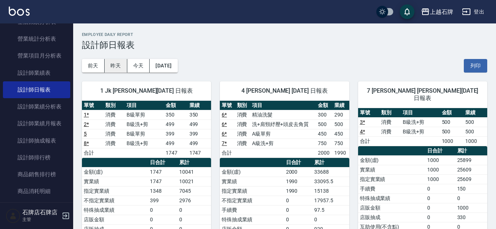
click at [108, 68] on button "昨天" at bounding box center [116, 66] width 23 height 14
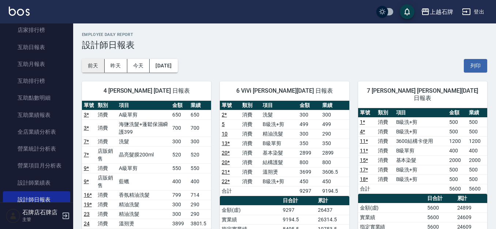
click at [100, 67] on button "前天" at bounding box center [93, 66] width 23 height 14
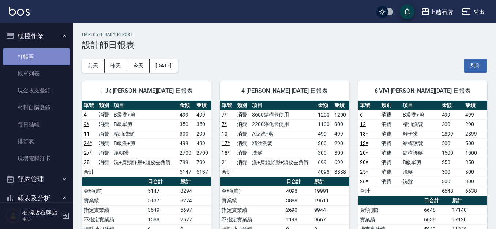
click at [45, 56] on link "打帳單" at bounding box center [36, 56] width 67 height 17
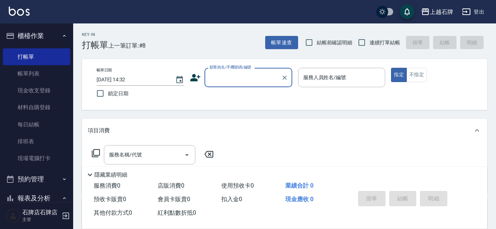
click at [227, 48] on div "Key In 打帳單 上一筆訂單:#8 帳單速查 結帳前確認明細 連續打單結帳 掛單 結帳 明細" at bounding box center [280, 36] width 414 height 27
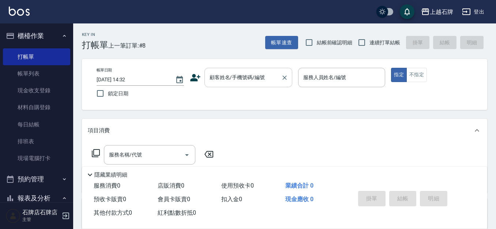
click at [267, 74] on input "顧客姓名/手機號碼/編號" at bounding box center [243, 77] width 70 height 13
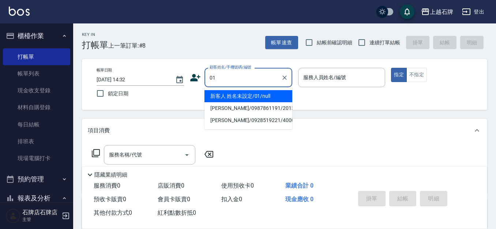
type input "新客人 姓名未設定/01/null"
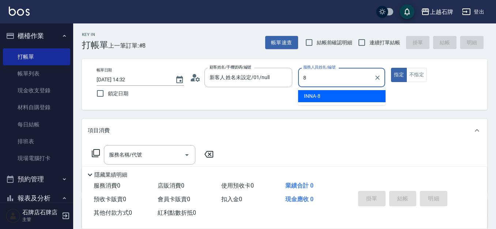
type input "INNA-8"
type button "true"
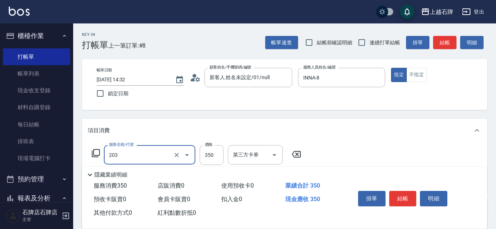
type input "B級洗+剪(203)"
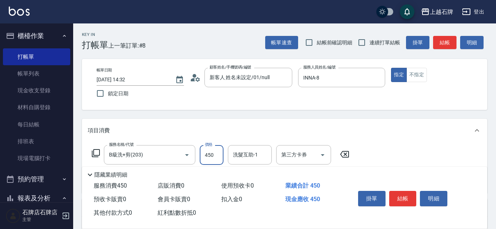
type input "450"
click at [394, 194] on button "結帳" at bounding box center [402, 198] width 27 height 15
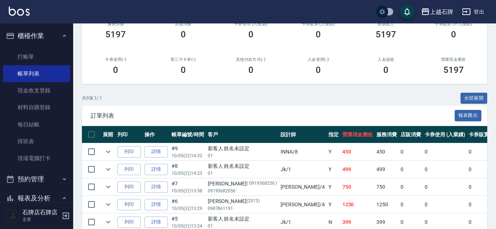
scroll to position [110, 0]
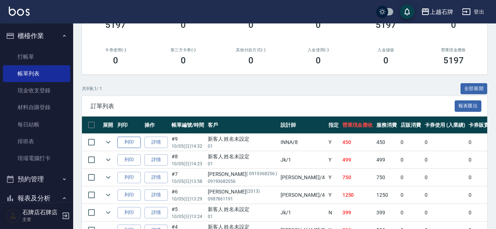
click at [132, 142] on button "列印" at bounding box center [128, 141] width 23 height 11
click at [35, 51] on link "打帳單" at bounding box center [36, 56] width 67 height 17
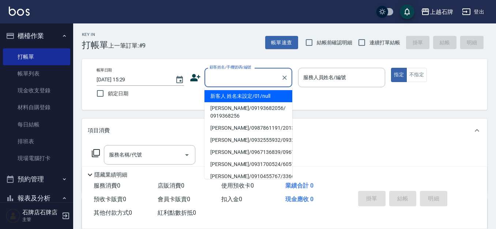
click at [247, 80] on input "顧客姓名/手機號碼/編號" at bounding box center [243, 77] width 70 height 13
click at [248, 97] on li "新客人 姓名未設定/01/null" at bounding box center [248, 96] width 88 height 12
type input "新客人 姓名未設定/01/null"
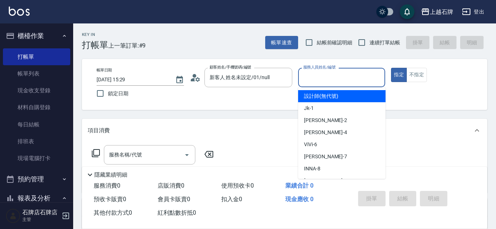
click at [359, 83] on input "服務人員姓名/編號" at bounding box center [341, 77] width 81 height 13
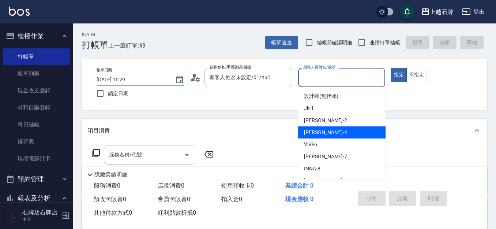
click at [330, 133] on div "[PERSON_NAME] -4" at bounding box center [341, 132] width 87 height 12
type input "[PERSON_NAME]-4"
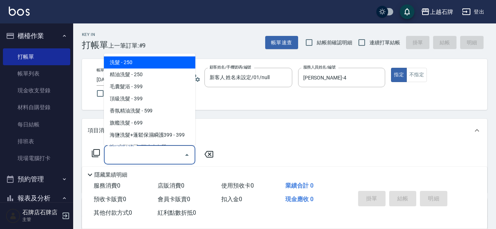
click at [165, 152] on input "服務名稱/代號" at bounding box center [144, 154] width 74 height 13
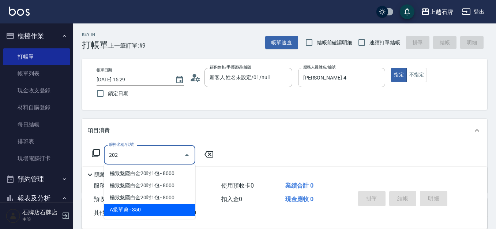
click at [166, 207] on span "A級單剪 - 350" at bounding box center [149, 209] width 91 height 12
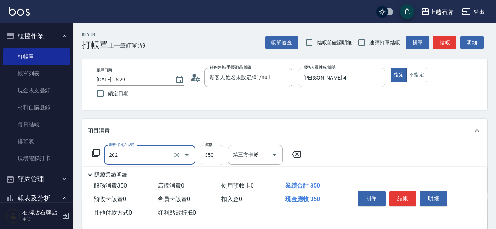
type input "A級單剪(202)"
click at [213, 158] on input "350" at bounding box center [212, 155] width 24 height 20
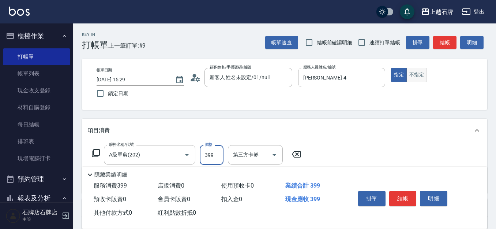
type input "399"
click at [418, 75] on button "不指定" at bounding box center [416, 75] width 20 height 14
click at [403, 193] on button "結帳" at bounding box center [402, 198] width 27 height 15
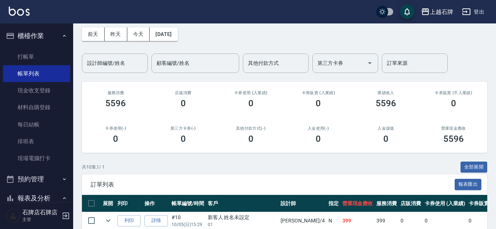
scroll to position [73, 0]
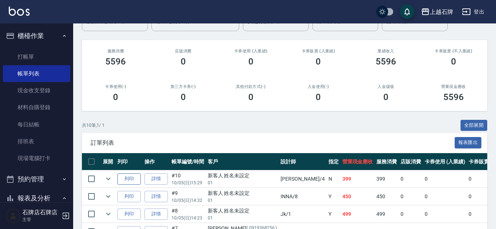
click at [136, 177] on button "列印" at bounding box center [128, 178] width 23 height 11
click at [42, 53] on link "打帳單" at bounding box center [36, 56] width 67 height 17
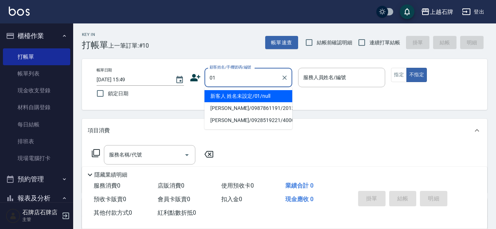
type input "新客人 姓名未設定/01/null"
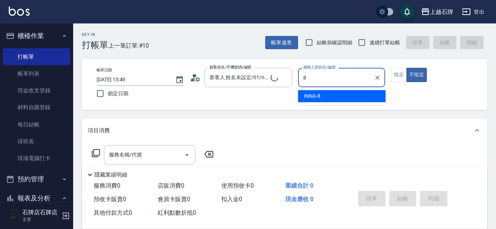
type input "INNA-8"
type button "false"
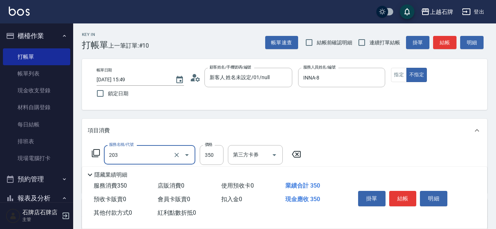
type input "B級洗+剪(203)"
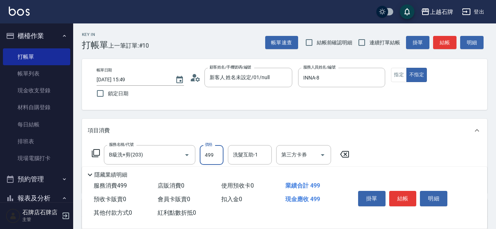
type input "499"
click at [385, 158] on div "服務名稱/代號 B級洗+剪(203) 服務名稱/代號 價格 499 價格 洗髮互助-1 洗髮互助-1 第三方卡券 第三方卡券" at bounding box center [284, 167] width 405 height 51
drag, startPoint x: 237, startPoint y: 156, endPoint x: 242, endPoint y: 150, distance: 8.1
click at [238, 153] on input "洗髮互助-1" at bounding box center [249, 154] width 37 height 13
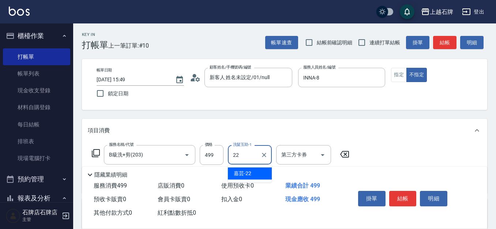
type input "嘉芸-22"
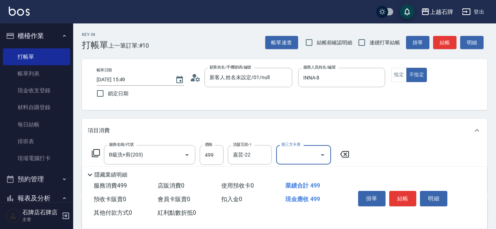
click at [398, 188] on div "掛單 結帳 明細" at bounding box center [402, 199] width 95 height 23
click at [398, 191] on button "結帳" at bounding box center [402, 198] width 27 height 15
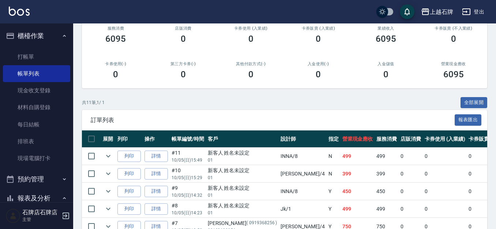
scroll to position [110, 0]
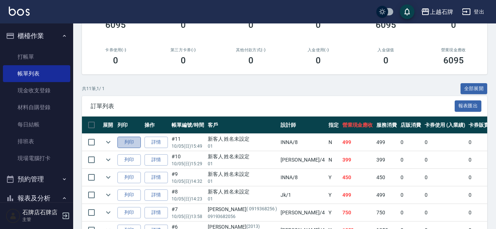
click at [136, 141] on button "列印" at bounding box center [128, 141] width 23 height 11
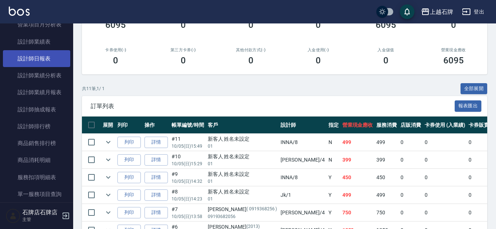
scroll to position [329, 0]
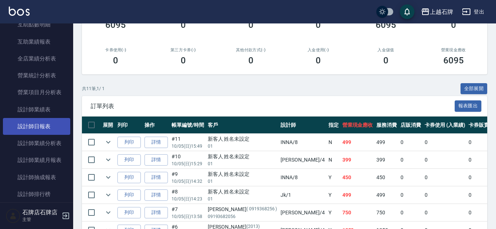
click at [45, 119] on link "設計師日報表" at bounding box center [36, 126] width 67 height 17
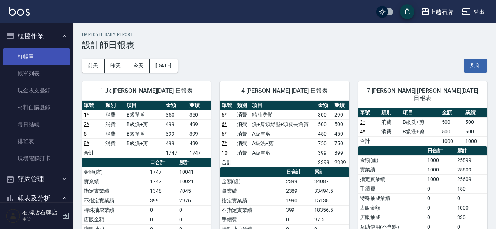
click at [26, 64] on link "打帳單" at bounding box center [36, 56] width 67 height 17
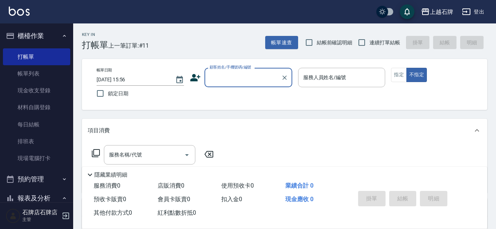
click at [211, 48] on div "Key In 打帳單 上一筆訂單:#11 帳單速查 結帳前確認明細 連續打單結帳 掛單 結帳 明細" at bounding box center [280, 36] width 414 height 27
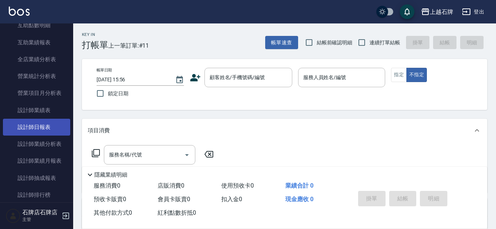
scroll to position [366, 0]
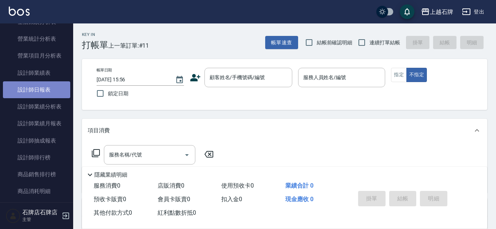
click at [43, 89] on link "設計師日報表" at bounding box center [36, 89] width 67 height 17
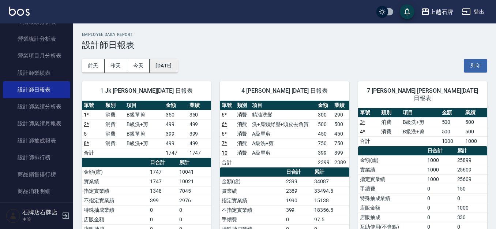
click at [177, 69] on button "[DATE]" at bounding box center [164, 66] width 28 height 14
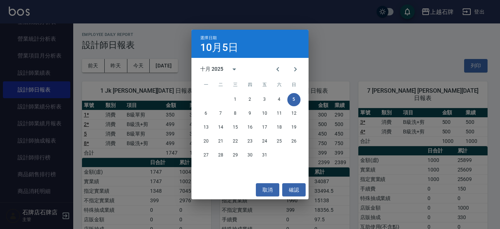
click at [356, 69] on div "選擇日期 10月5日 十月 2025 一 二 三 四 五 六 日 1 2 3 4 5 6 7 8 9 10 11 12 13 14 15 16 17 18 1…" at bounding box center [250, 114] width 500 height 229
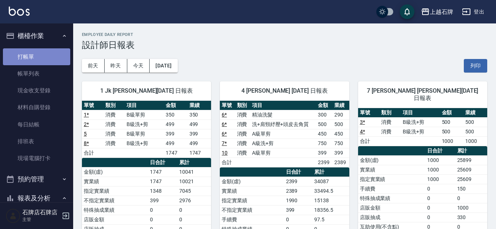
click at [45, 56] on link "打帳單" at bounding box center [36, 56] width 67 height 17
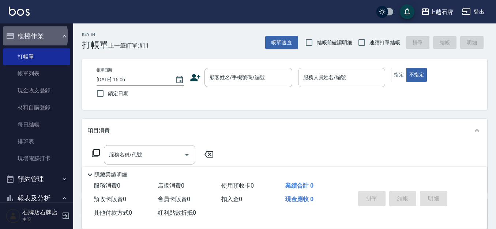
click at [19, 36] on button "櫃檯作業" at bounding box center [36, 35] width 67 height 19
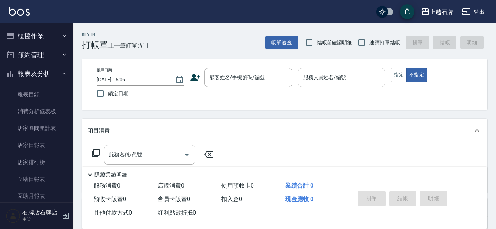
click at [23, 51] on button "預約管理" at bounding box center [36, 54] width 67 height 19
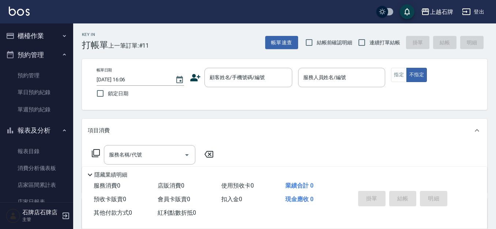
drag, startPoint x: 25, startPoint y: 37, endPoint x: 39, endPoint y: 34, distance: 14.5
click at [25, 37] on button "櫃檯作業" at bounding box center [36, 35] width 67 height 19
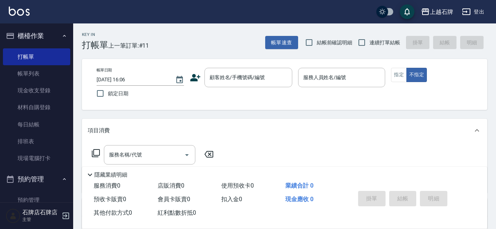
click at [269, 89] on div "帳單日期 [DATE] 16:06 鎖定日期 顧客姓名/手機號碼/編號 顧客姓名/手機號碼/編號 服務人員姓名/編號 服務人員姓名/編號 指定 不指定" at bounding box center [285, 84] width 388 height 33
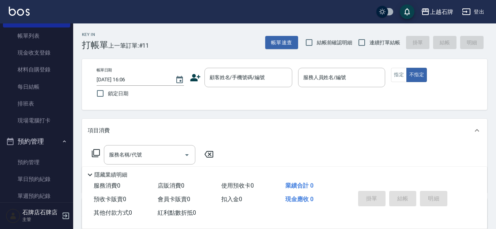
scroll to position [73, 0]
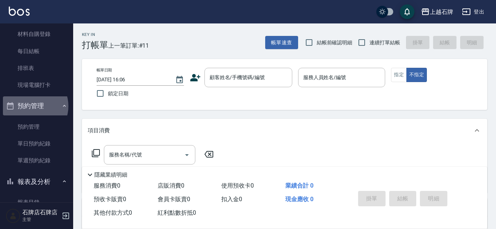
click at [30, 106] on button "預約管理" at bounding box center [36, 105] width 67 height 19
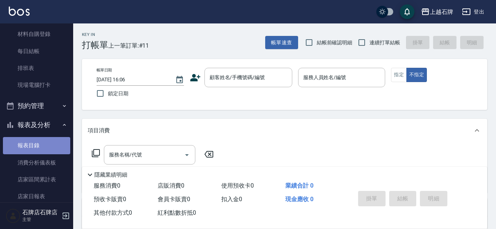
click at [37, 142] on link "報表目錄" at bounding box center [36, 145] width 67 height 17
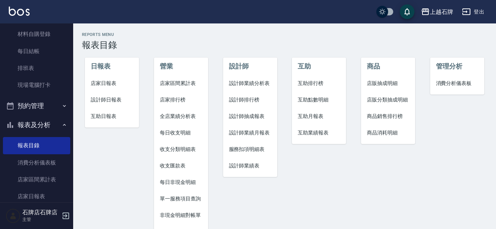
click at [96, 97] on span "設計師日報表" at bounding box center [112, 100] width 42 height 8
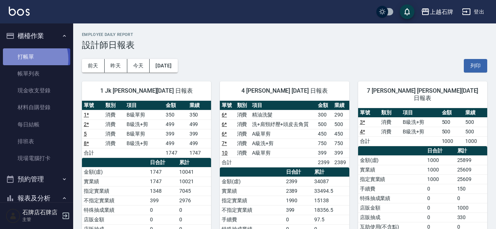
click at [29, 59] on link "打帳單" at bounding box center [36, 56] width 67 height 17
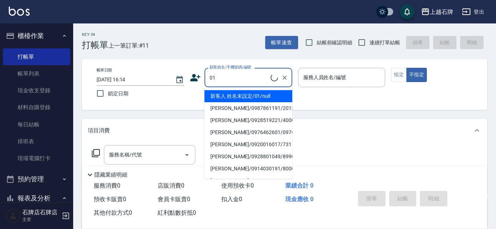
click at [251, 85] on div "01 顧客姓名/手機號碼/編號" at bounding box center [248, 77] width 88 height 19
click at [248, 91] on li "新客人 姓名未設定/01/null" at bounding box center [248, 96] width 88 height 12
type input "新客人 姓名未設定/01/null"
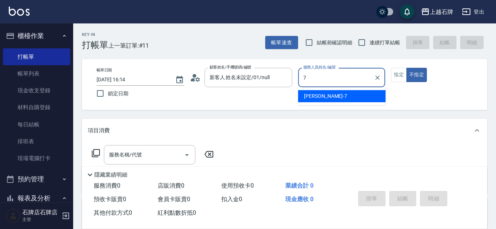
click at [324, 97] on div "[PERSON_NAME] -7" at bounding box center [341, 96] width 87 height 12
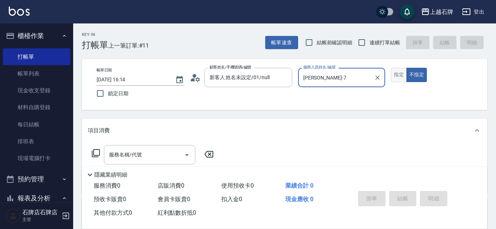
type input "[PERSON_NAME]-7"
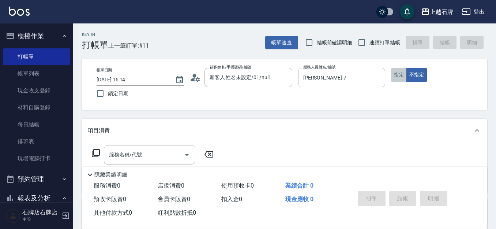
click at [403, 72] on button "指定" at bounding box center [399, 75] width 16 height 14
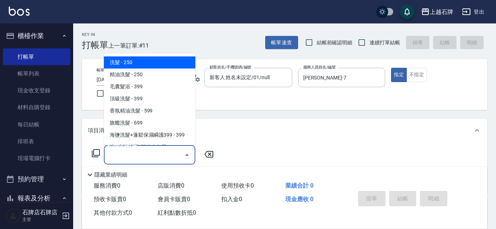
click at [167, 153] on input "服務名稱/代號" at bounding box center [144, 154] width 74 height 13
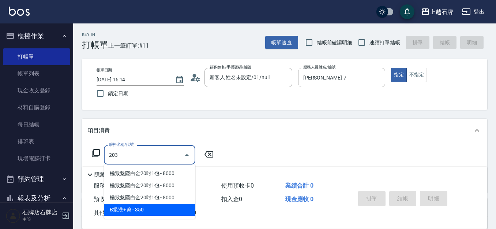
click at [150, 207] on span "B級洗+剪 - 350" at bounding box center [149, 209] width 91 height 12
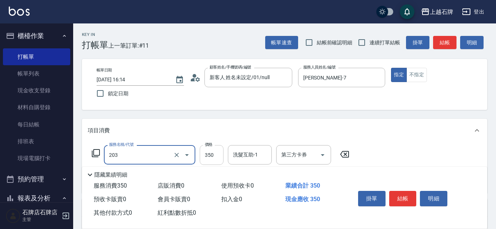
type input "B級洗+剪(203)"
click at [218, 157] on input "350" at bounding box center [212, 155] width 24 height 20
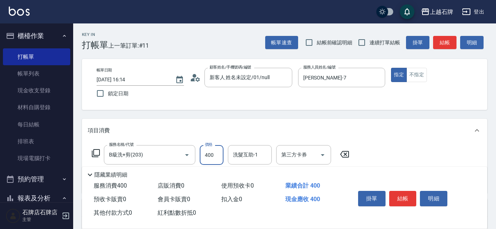
scroll to position [37, 0]
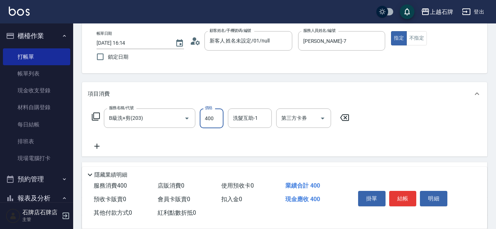
type input "400"
click at [96, 147] on icon at bounding box center [97, 146] width 18 height 9
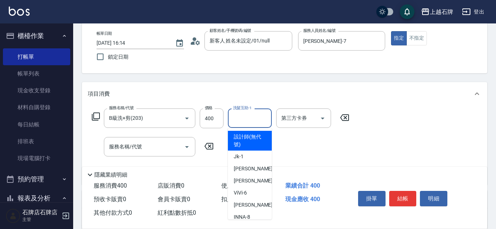
click at [241, 122] on input "洗髮互助-1" at bounding box center [249, 118] width 37 height 13
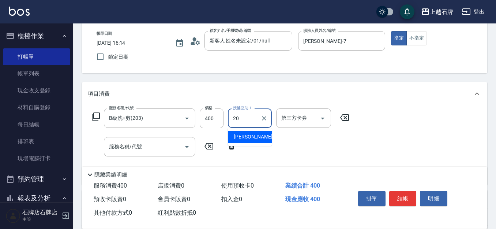
click at [243, 138] on span "[PERSON_NAME] -20" at bounding box center [257, 137] width 46 height 8
type input "[PERSON_NAME]-20"
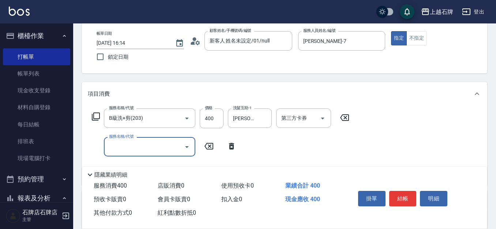
click at [142, 142] on input "服務名稱/代號" at bounding box center [144, 146] width 74 height 13
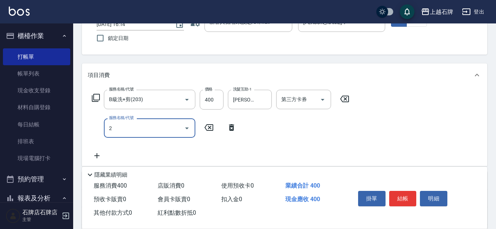
scroll to position [73, 0]
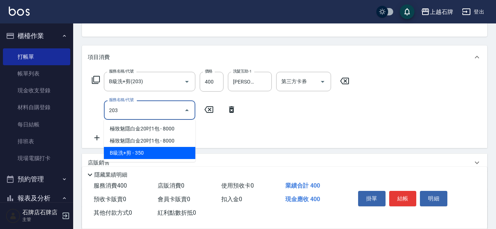
click at [154, 148] on span "B級洗+剪 - 350" at bounding box center [149, 153] width 91 height 12
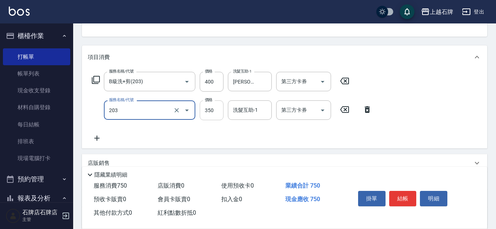
type input "B級洗+剪(203)"
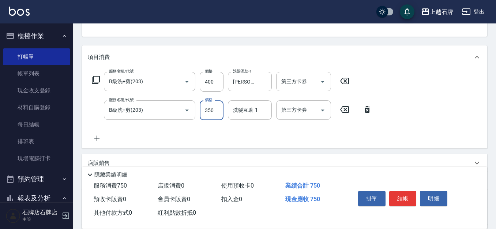
click at [204, 112] on input "350" at bounding box center [212, 110] width 24 height 20
type input "400"
click at [274, 155] on div "店販銷售" at bounding box center [284, 163] width 405 height 18
click at [247, 105] on div "洗髮互助-1 洗髮互助-1" at bounding box center [250, 109] width 44 height 19
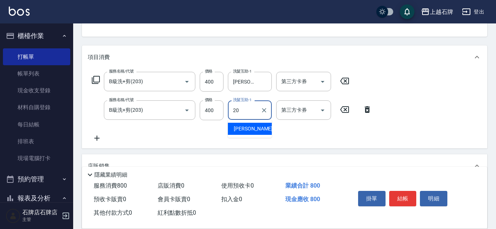
drag, startPoint x: 249, startPoint y: 125, endPoint x: 391, endPoint y: 159, distance: 145.9
click at [249, 125] on span "[PERSON_NAME] -20" at bounding box center [257, 129] width 46 height 8
type input "[PERSON_NAME]-20"
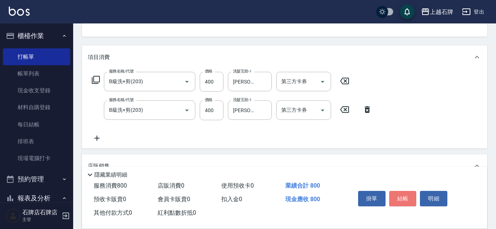
drag, startPoint x: 407, startPoint y: 193, endPoint x: 421, endPoint y: 184, distance: 16.5
click at [409, 192] on button "結帳" at bounding box center [402, 198] width 27 height 15
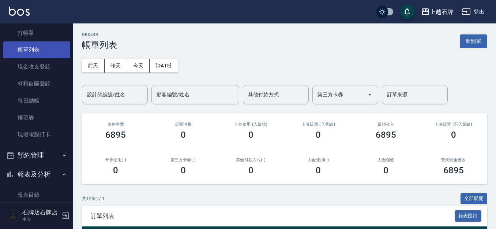
scroll to position [37, 0]
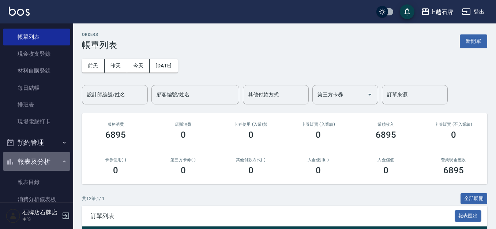
click at [46, 161] on button "報表及分析" at bounding box center [36, 161] width 67 height 19
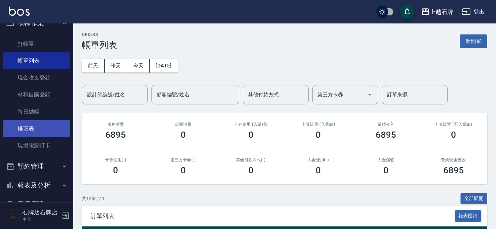
scroll to position [0, 0]
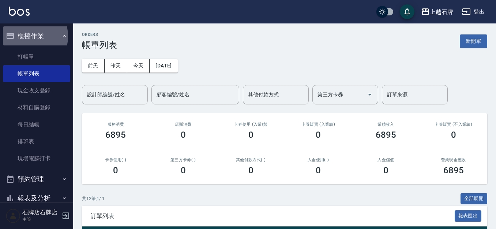
click at [25, 38] on button "櫃檯作業" at bounding box center [36, 35] width 67 height 19
